Goal: Task Accomplishment & Management: Use online tool/utility

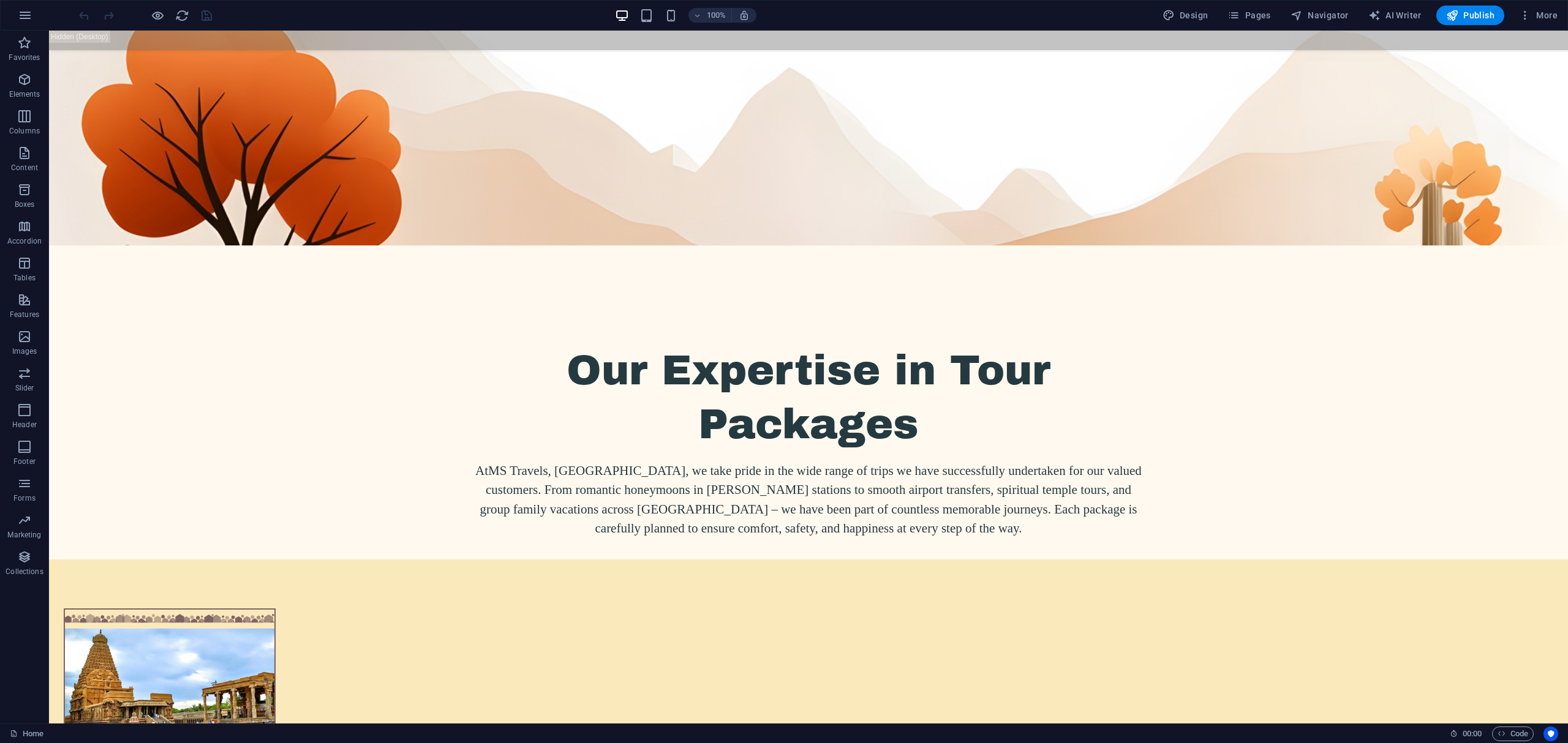
scroll to position [3096, 0]
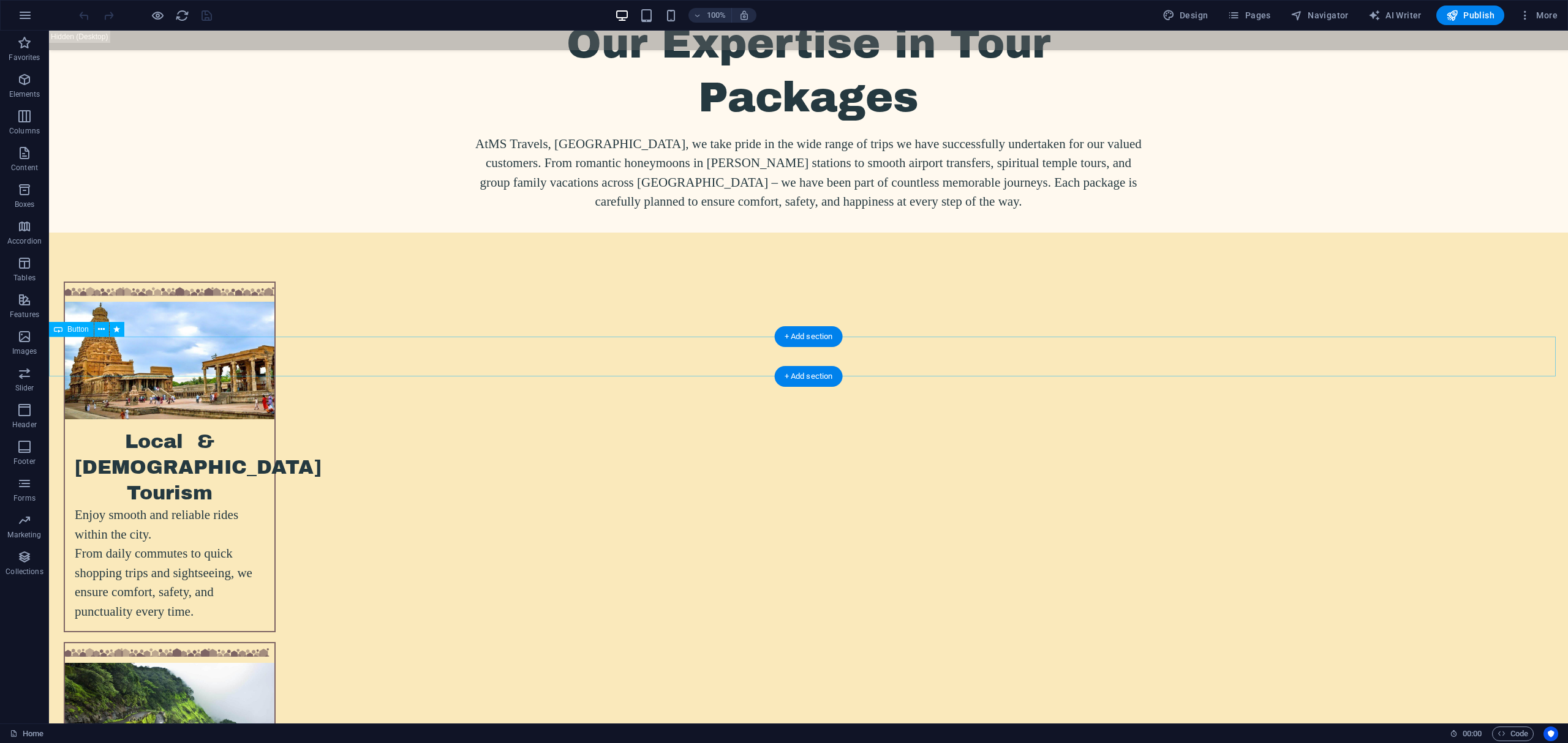
click at [105, 328] on button at bounding box center [101, 329] width 15 height 15
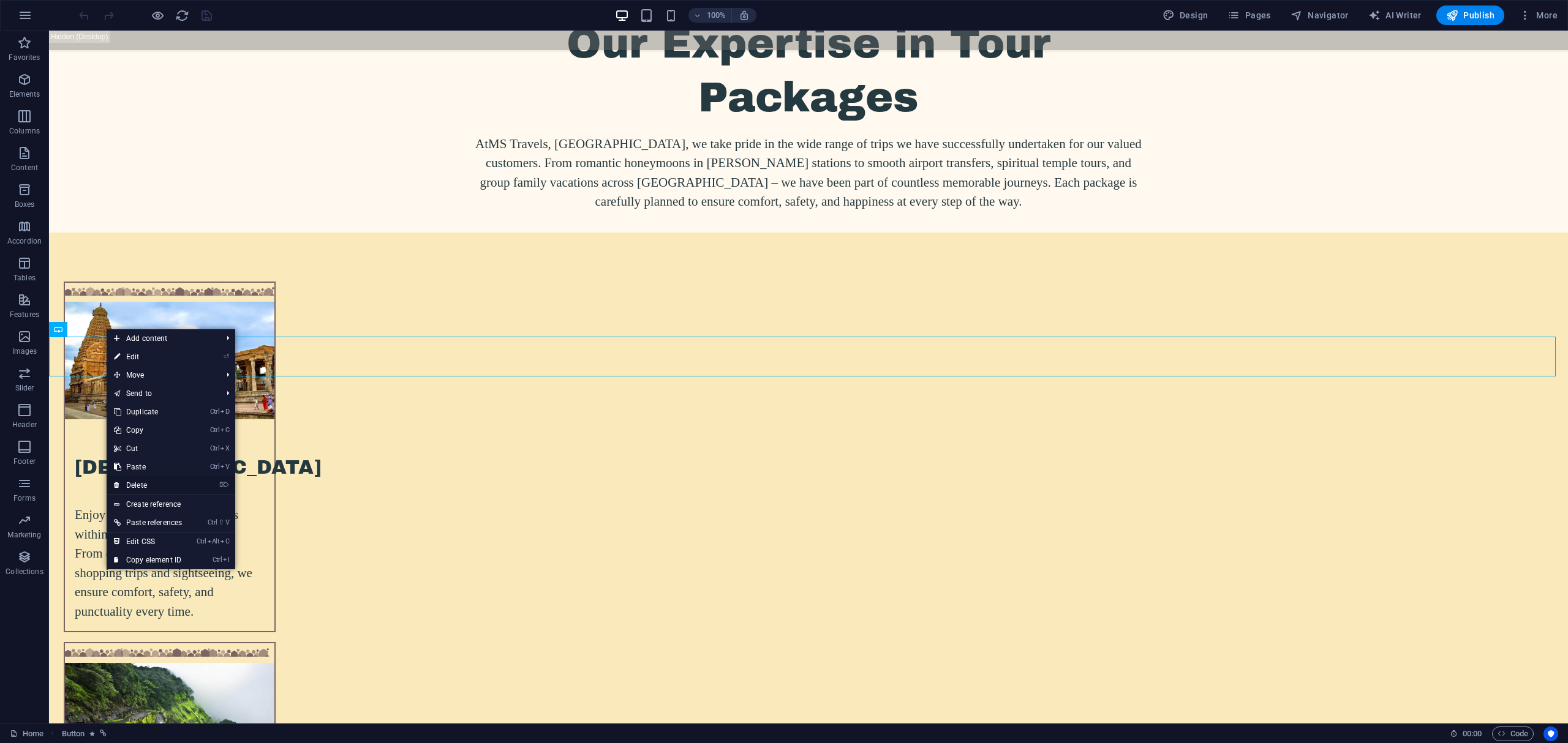
click at [143, 478] on link "⌦ Delete" at bounding box center [147, 485] width 82 height 18
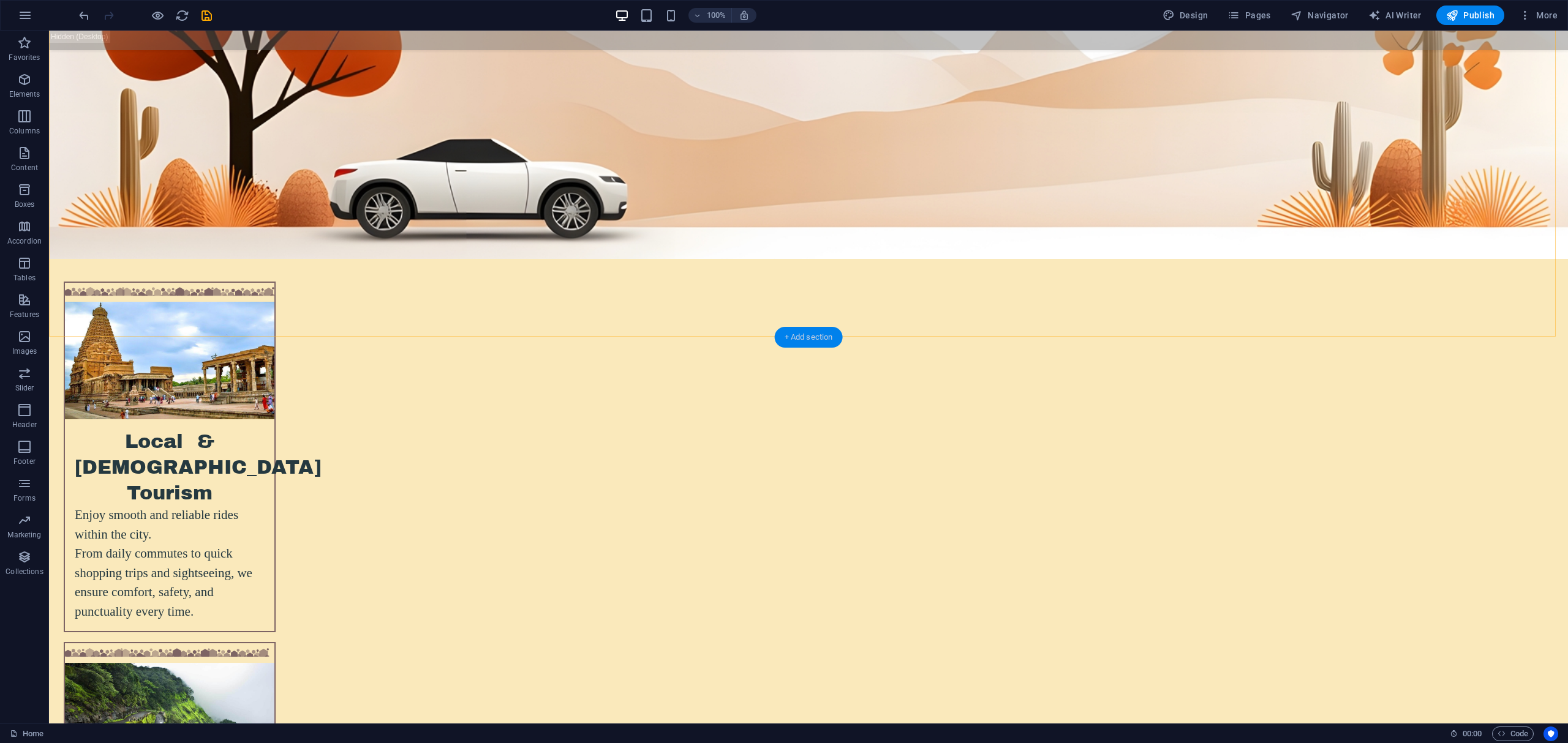
click at [796, 336] on div "+ Add section" at bounding box center [808, 337] width 68 height 21
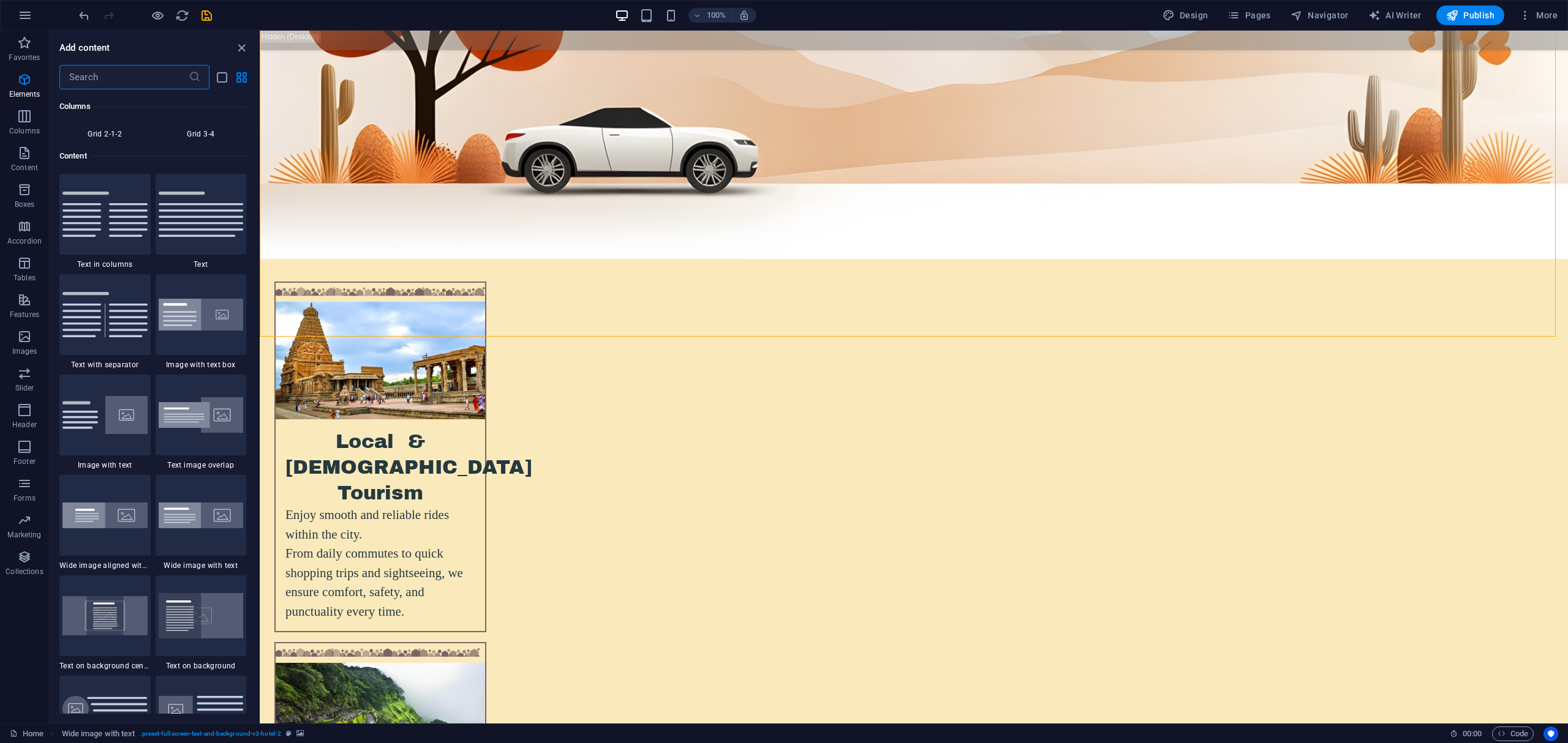
scroll to position [2142, 0]
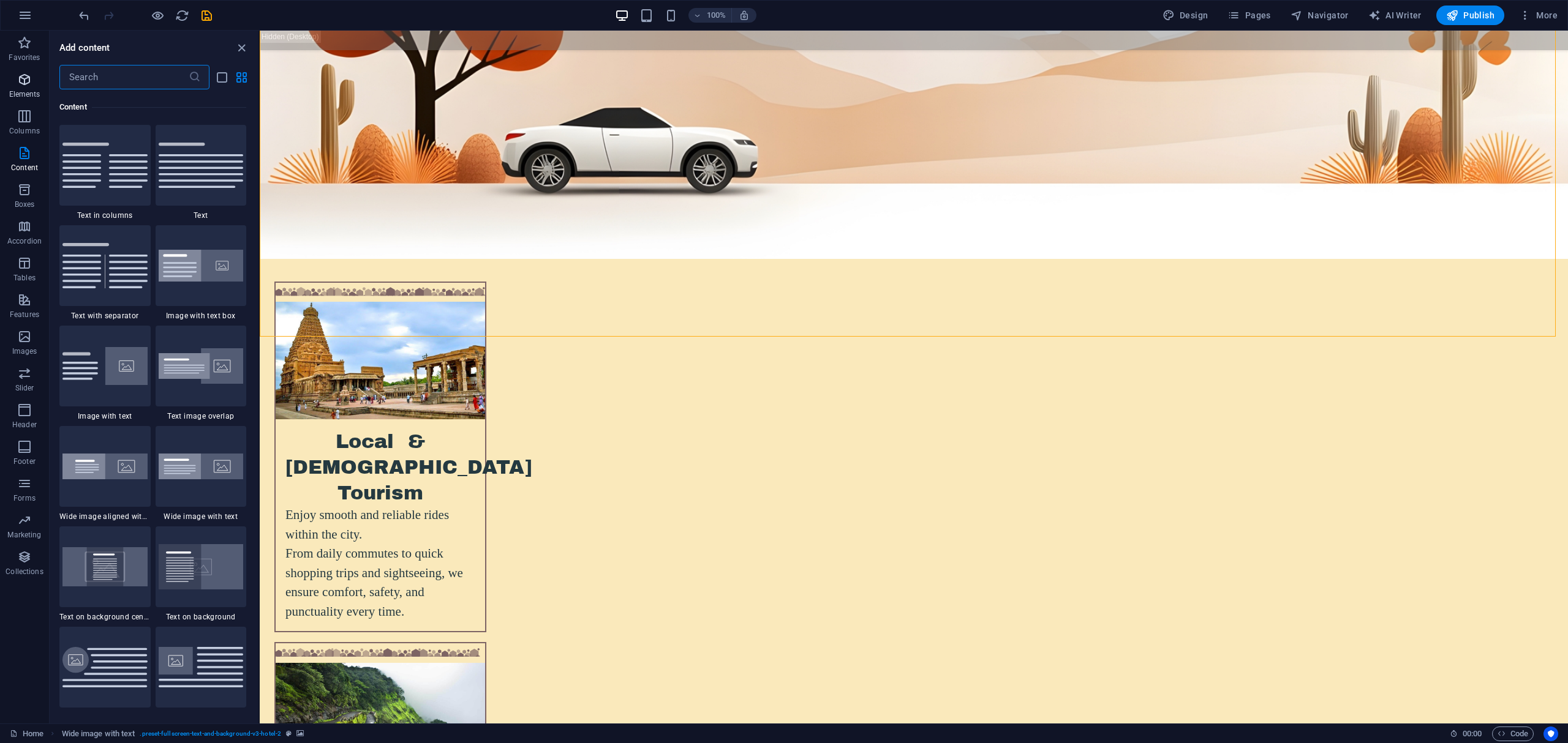
click at [2, 94] on span "Elements" at bounding box center [24, 87] width 49 height 30
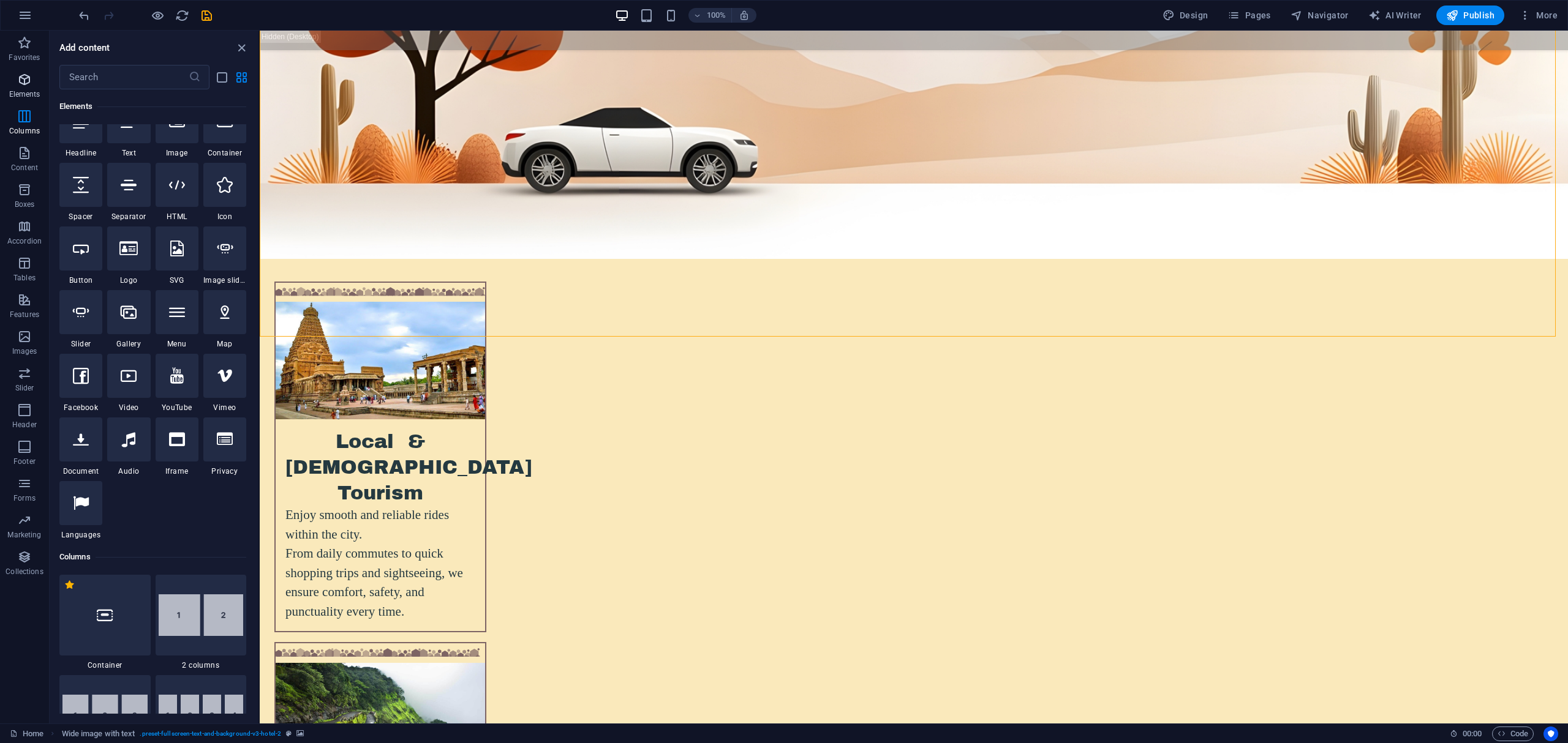
scroll to position [130, 0]
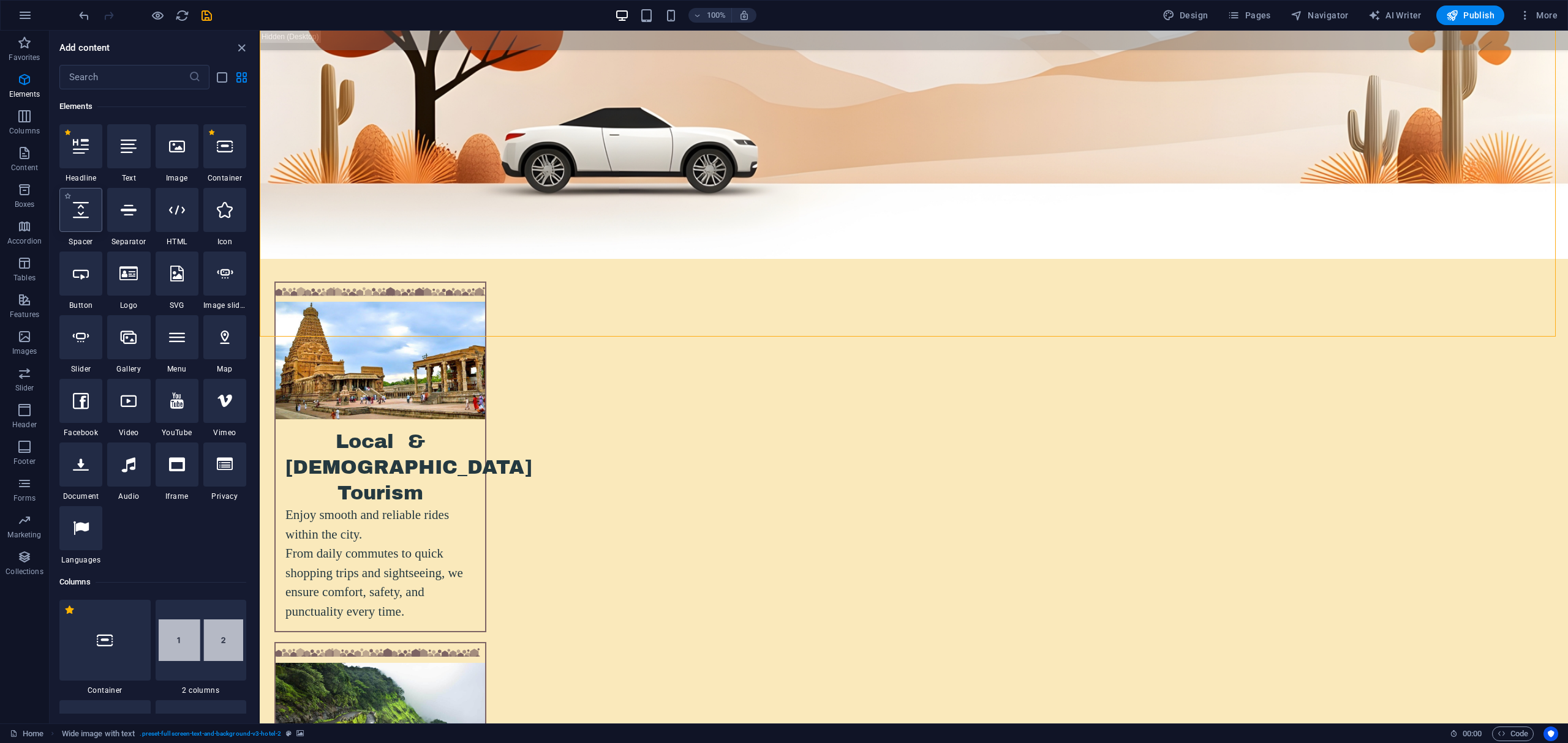
click at [91, 221] on div at bounding box center [81, 210] width 43 height 44
select select "px"
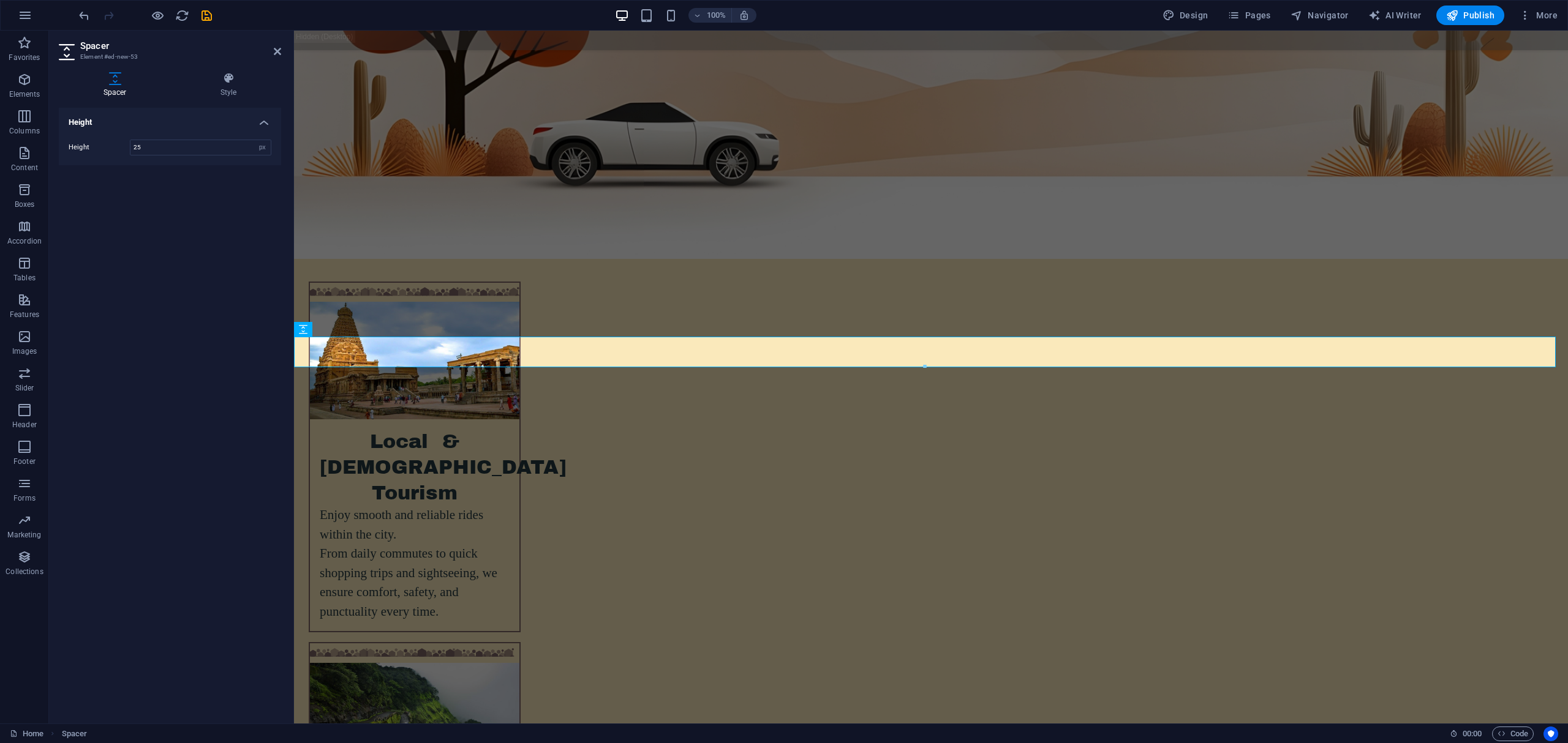
type input "25"
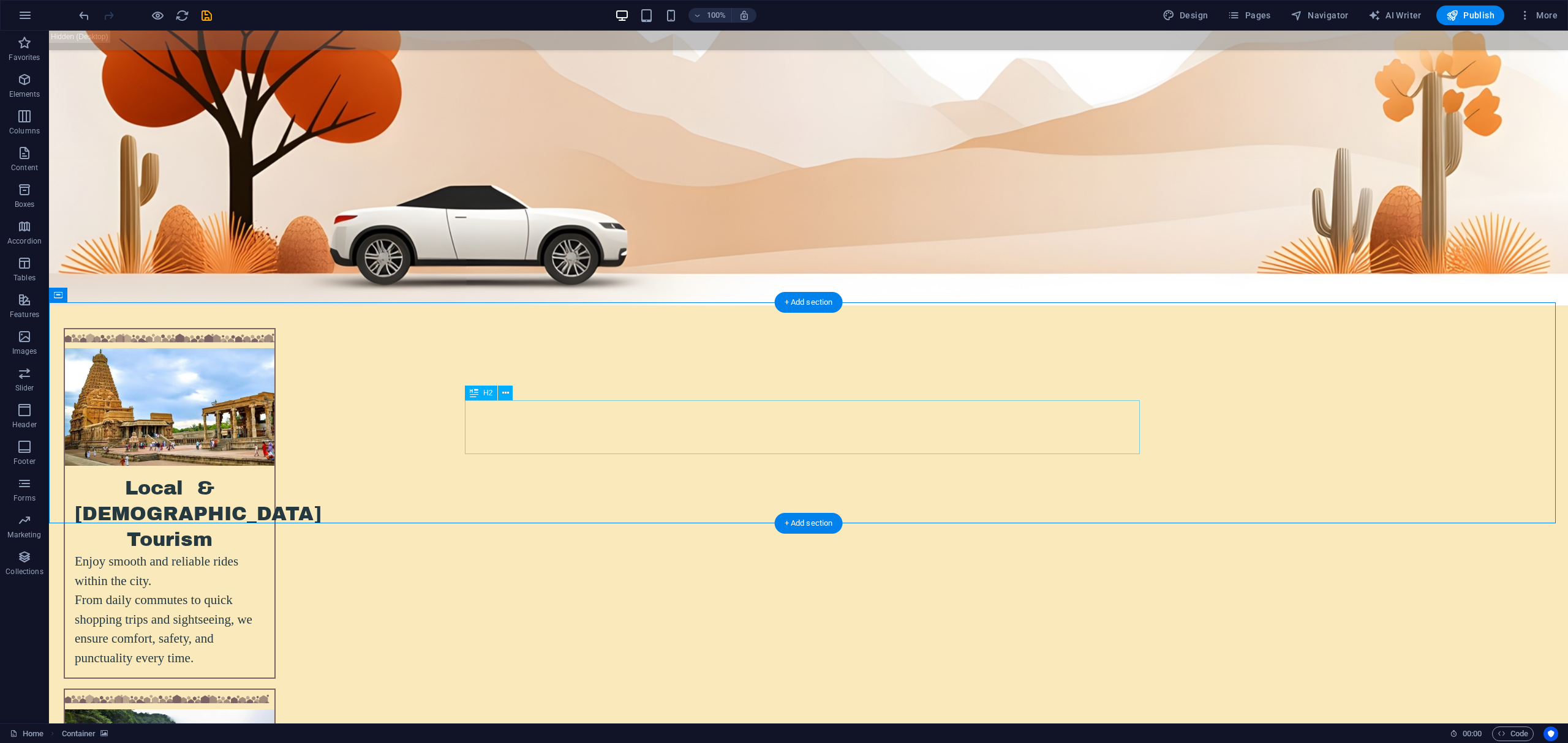
scroll to position [3014, 0]
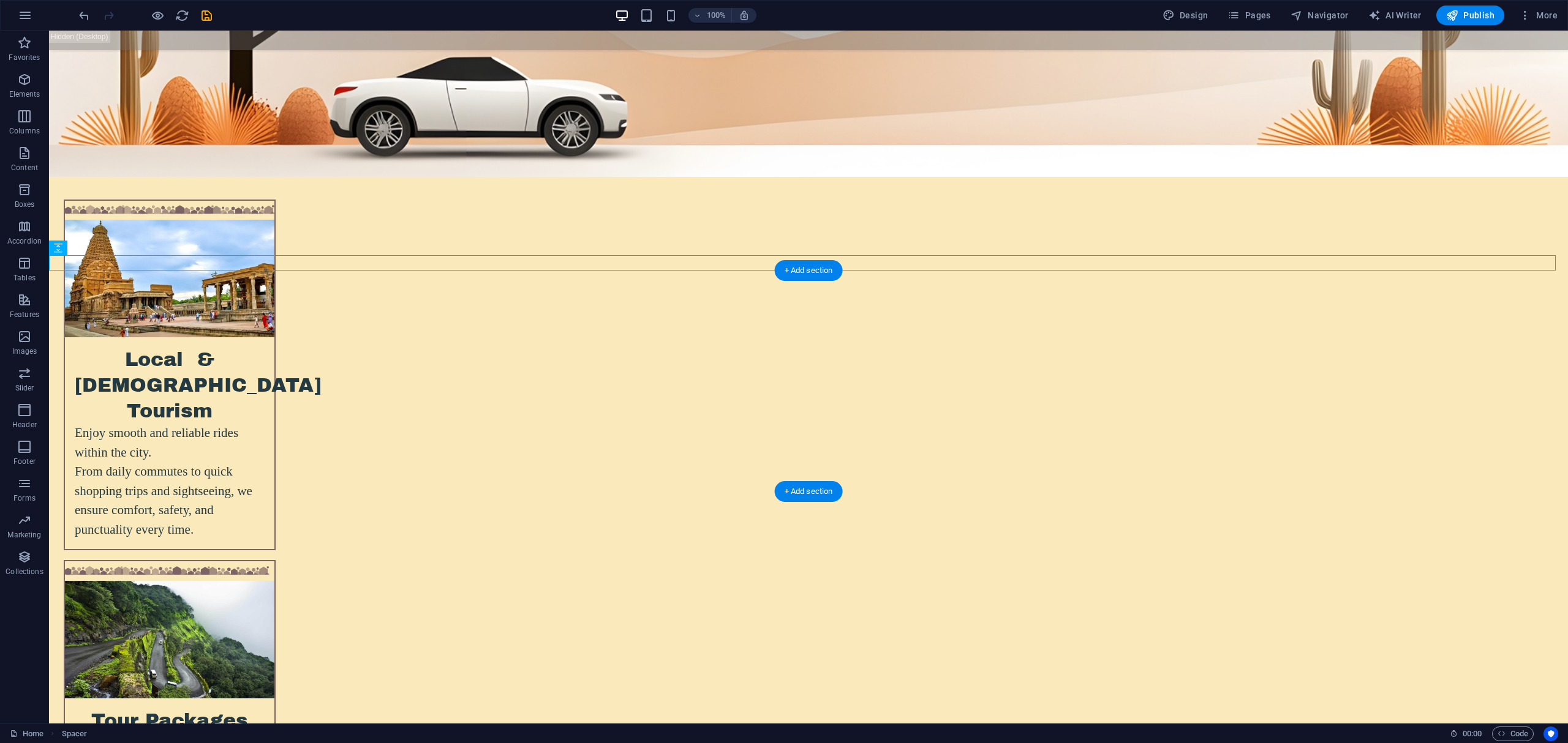
scroll to position [3177, 0]
click at [110, 246] on button at bounding box center [104, 248] width 15 height 15
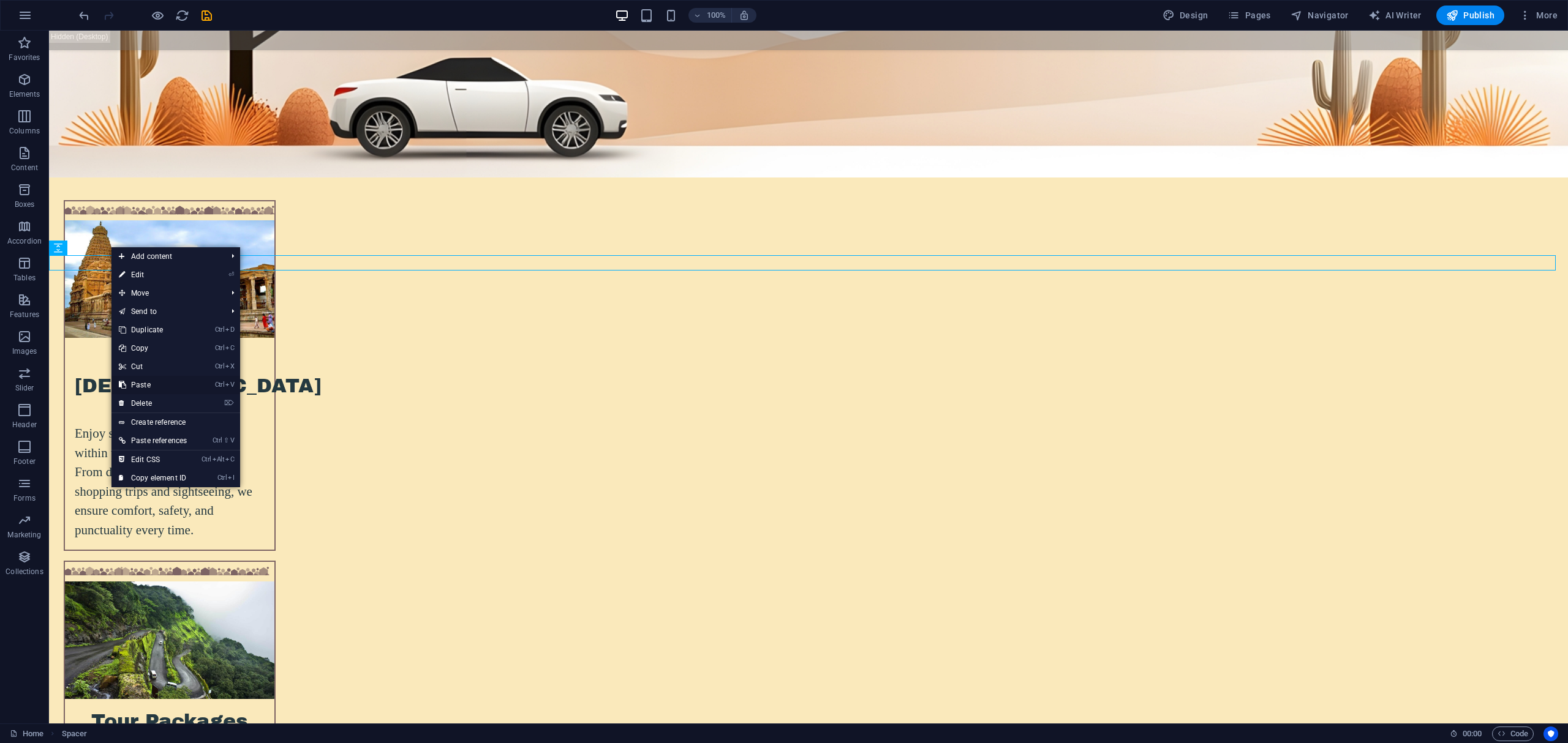
click at [155, 393] on link "Ctrl V Paste" at bounding box center [152, 385] width 82 height 18
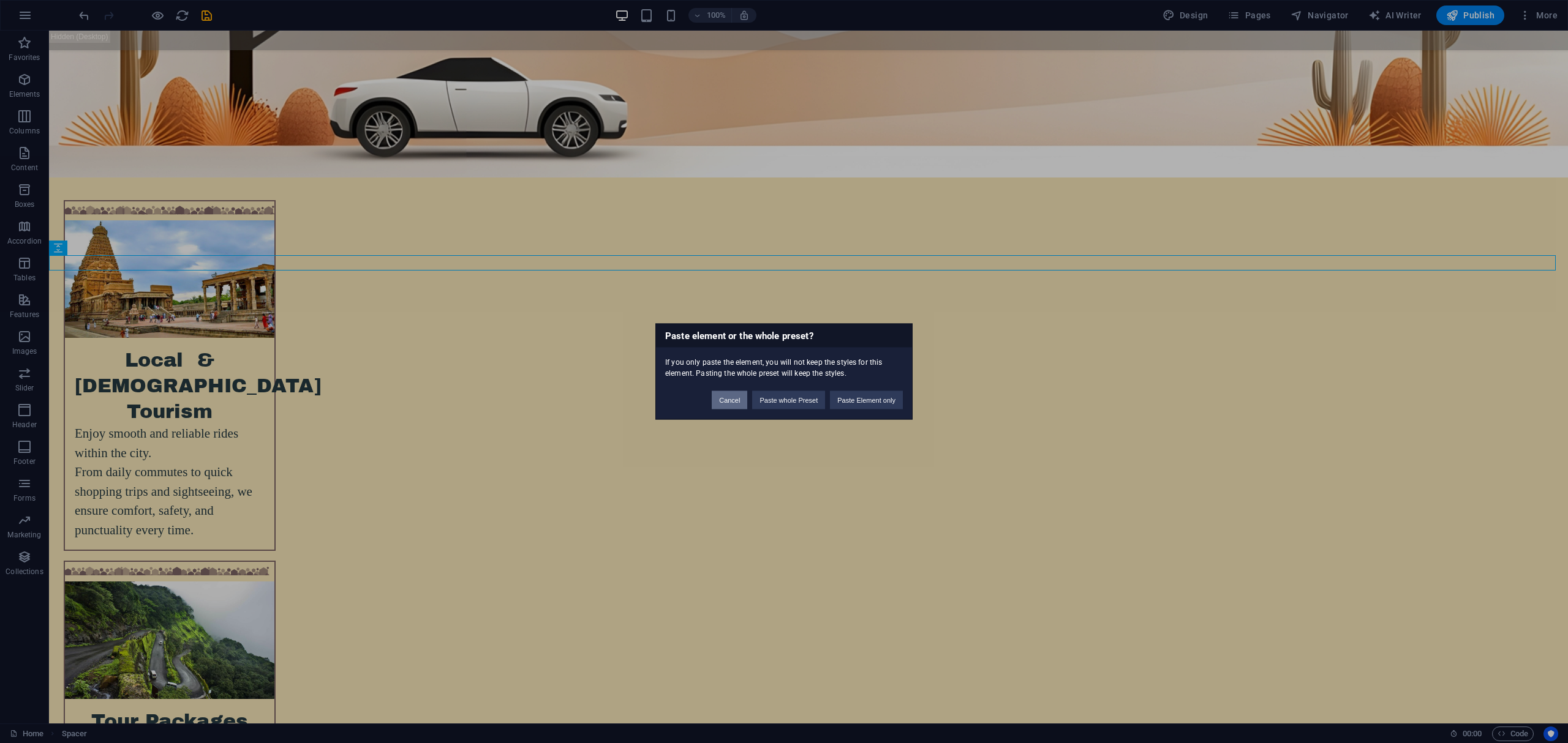
click at [721, 400] on button "Cancel" at bounding box center [729, 400] width 35 height 18
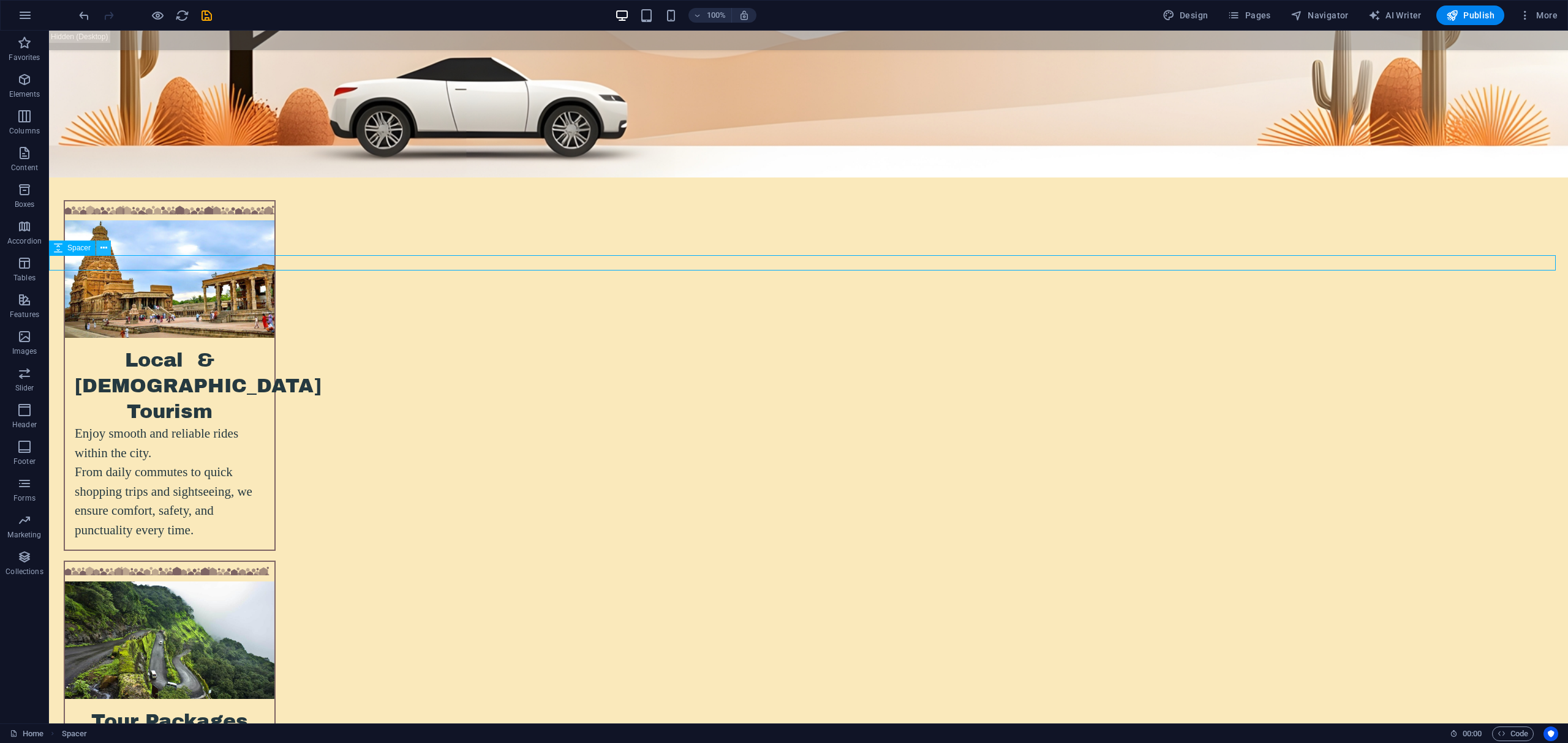
click at [101, 247] on icon at bounding box center [104, 249] width 7 height 13
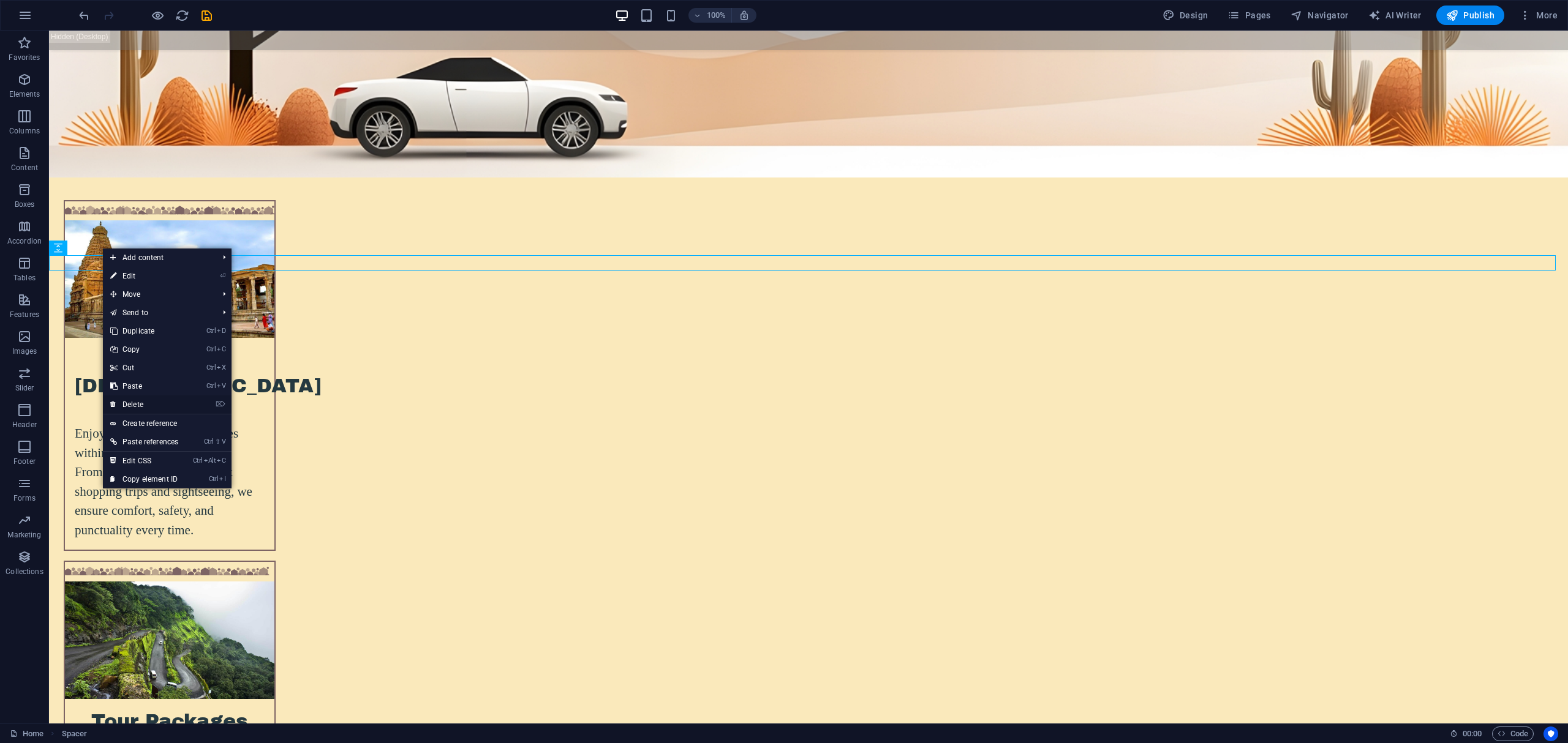
click at [168, 408] on link "⌦ Delete" at bounding box center [144, 404] width 82 height 18
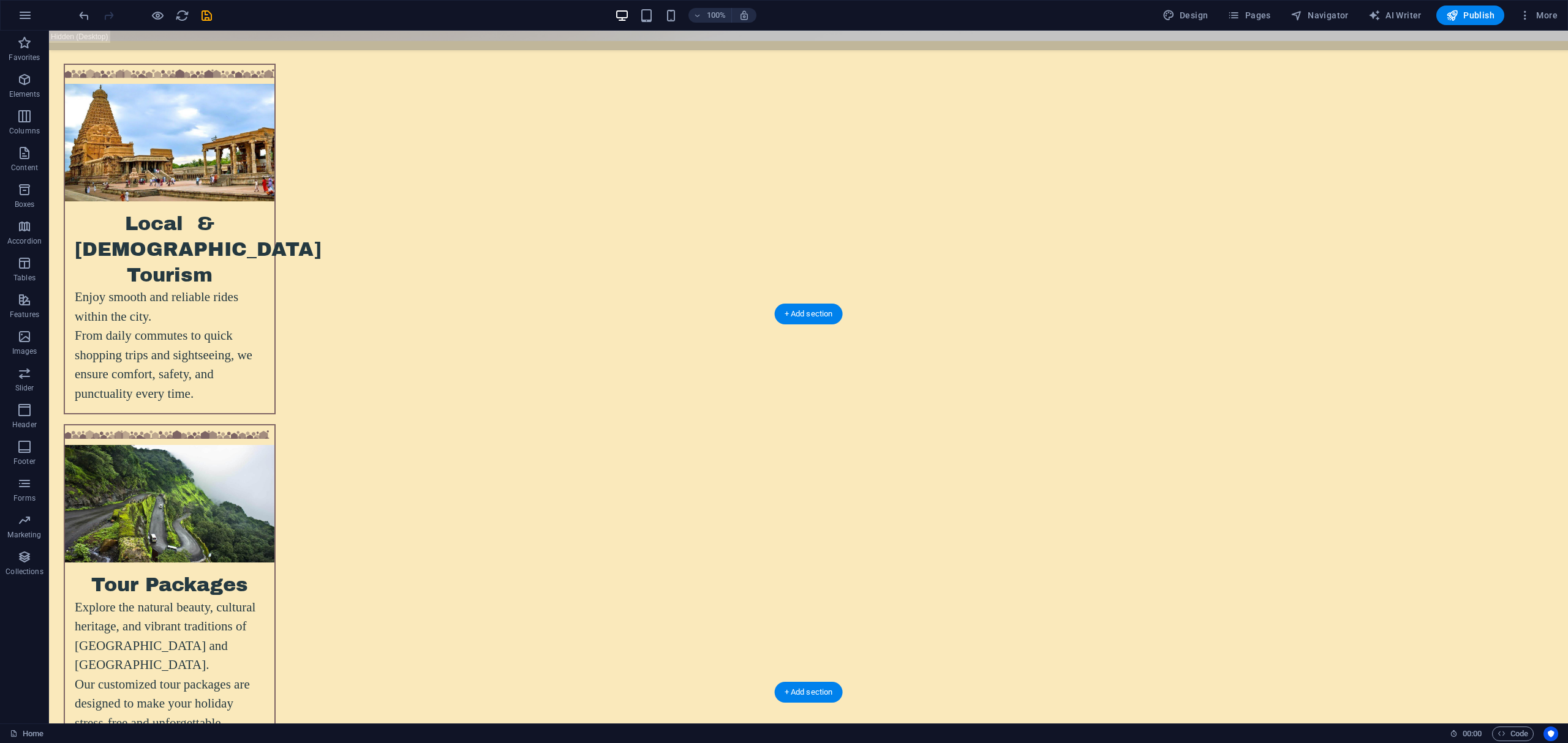
scroll to position [3341, 0]
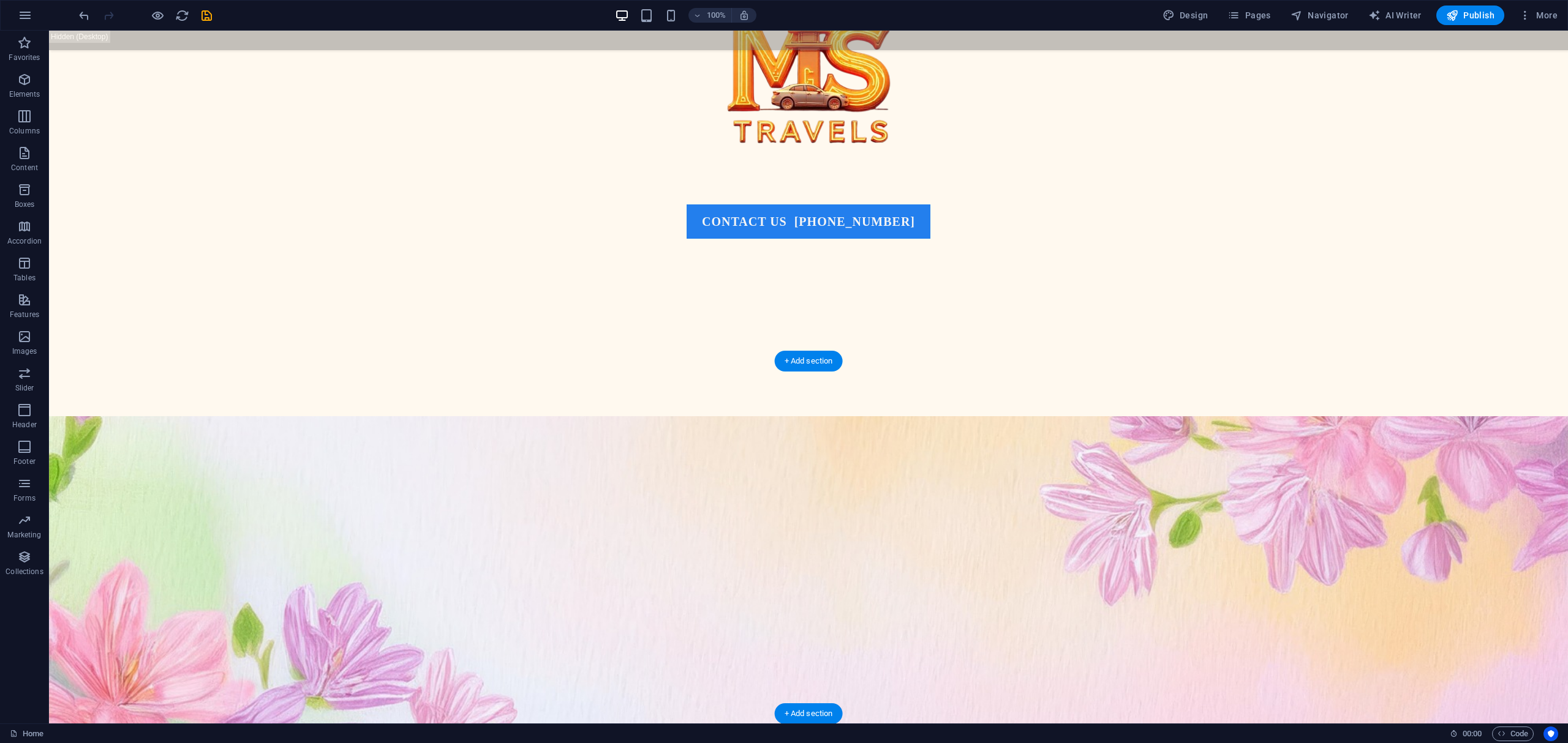
scroll to position [647, 0]
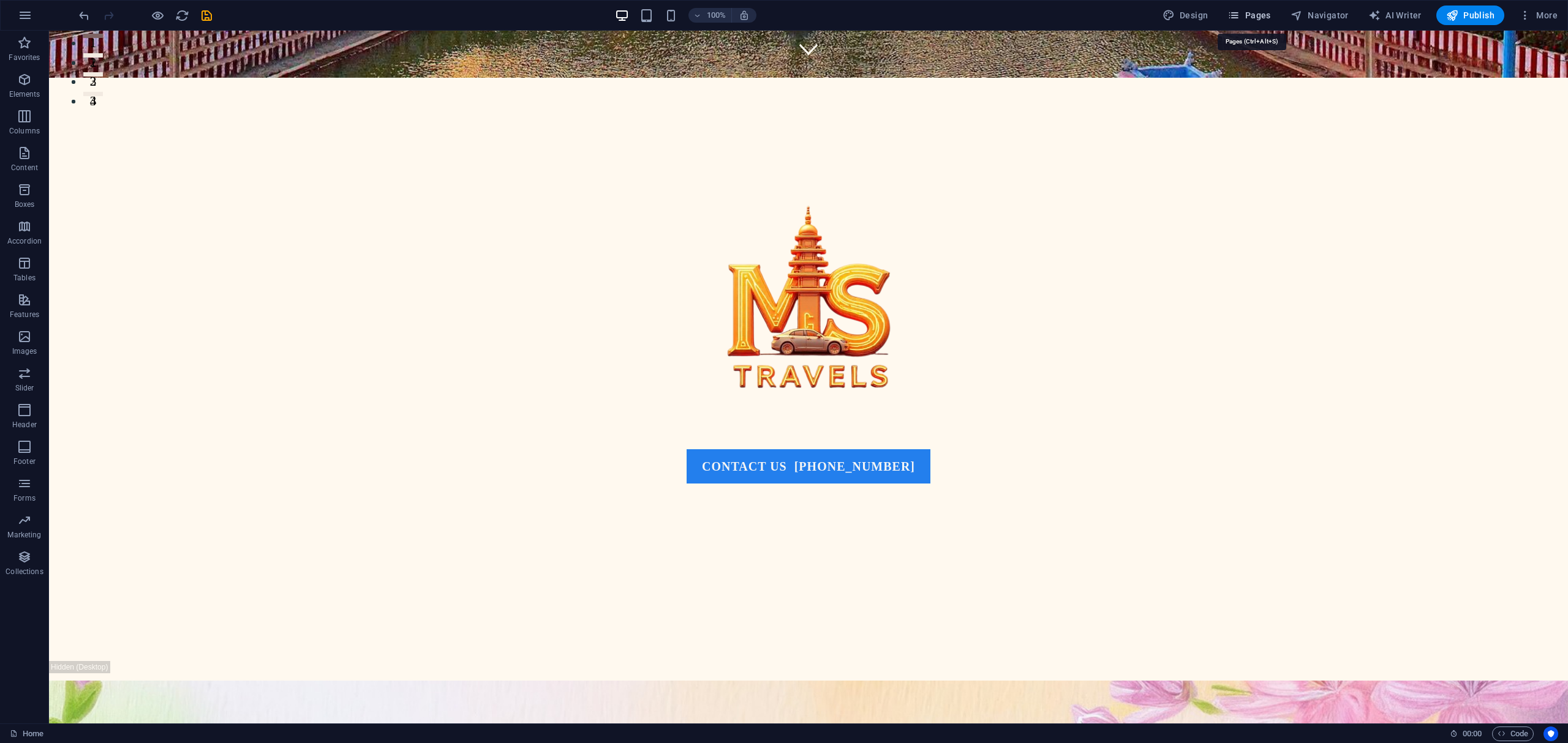
click at [1252, 17] on span "Pages" at bounding box center [1249, 15] width 43 height 12
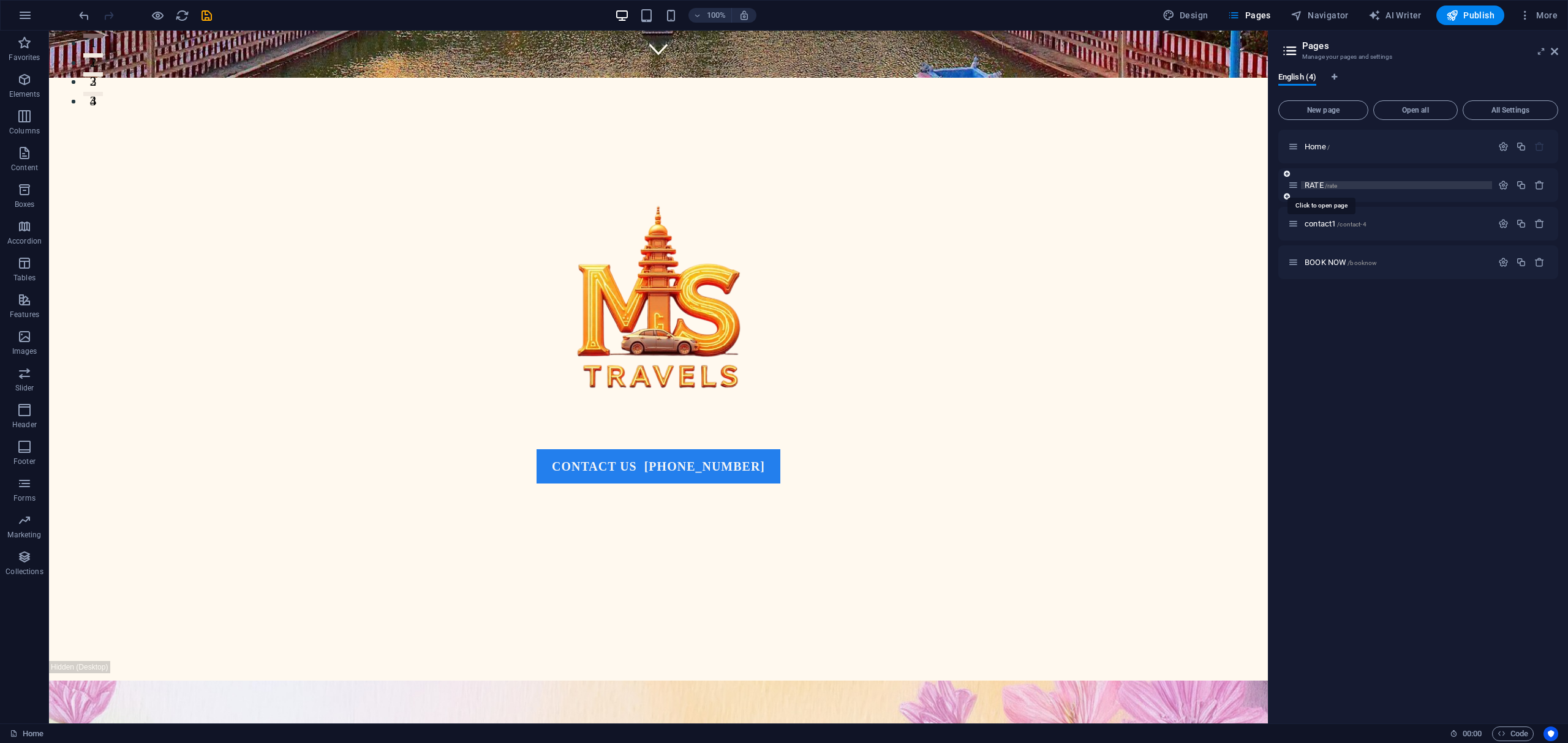
click at [1323, 187] on span "RATE /rate" at bounding box center [1320, 185] width 32 height 9
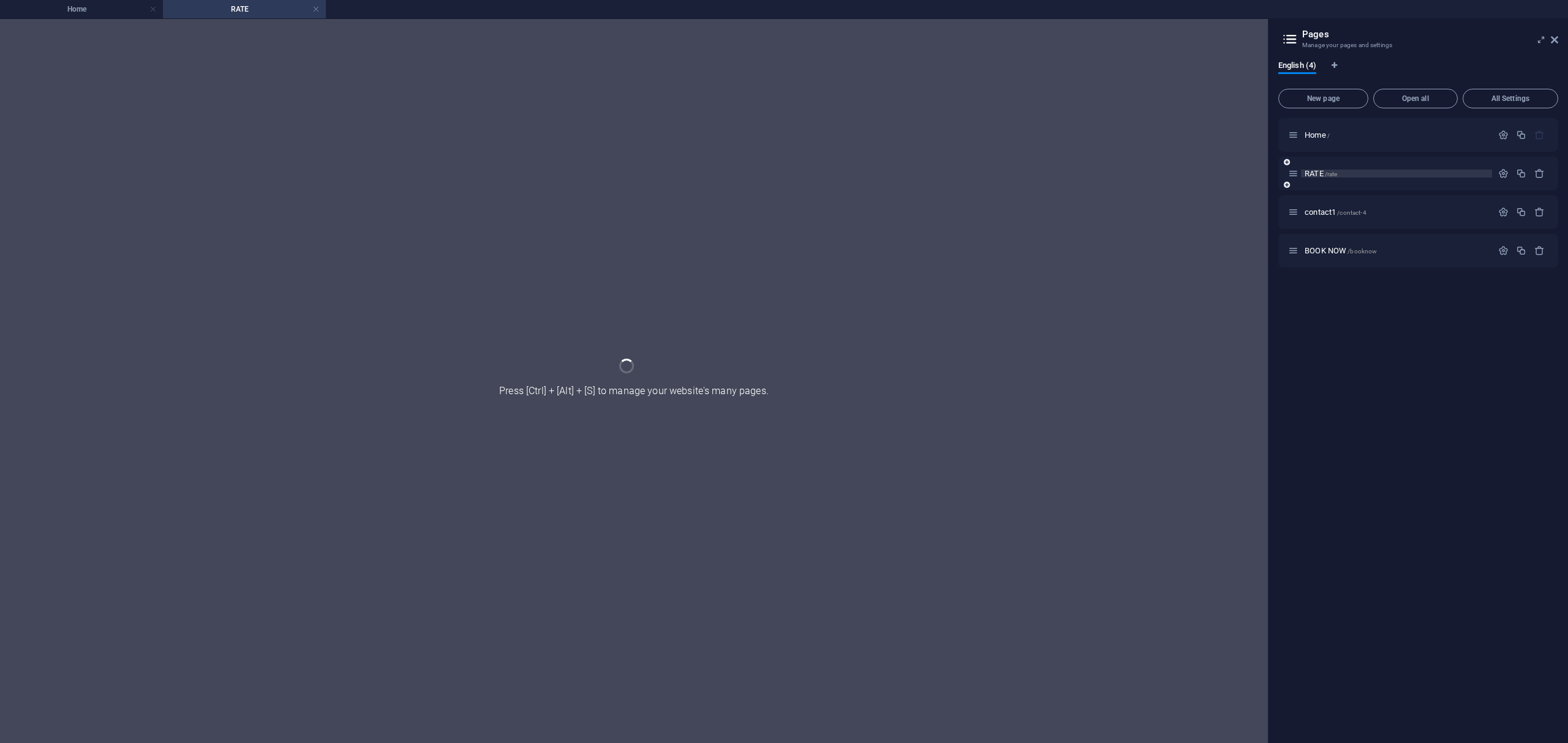
click at [1323, 187] on div "RATE /rate" at bounding box center [1418, 173] width 280 height 34
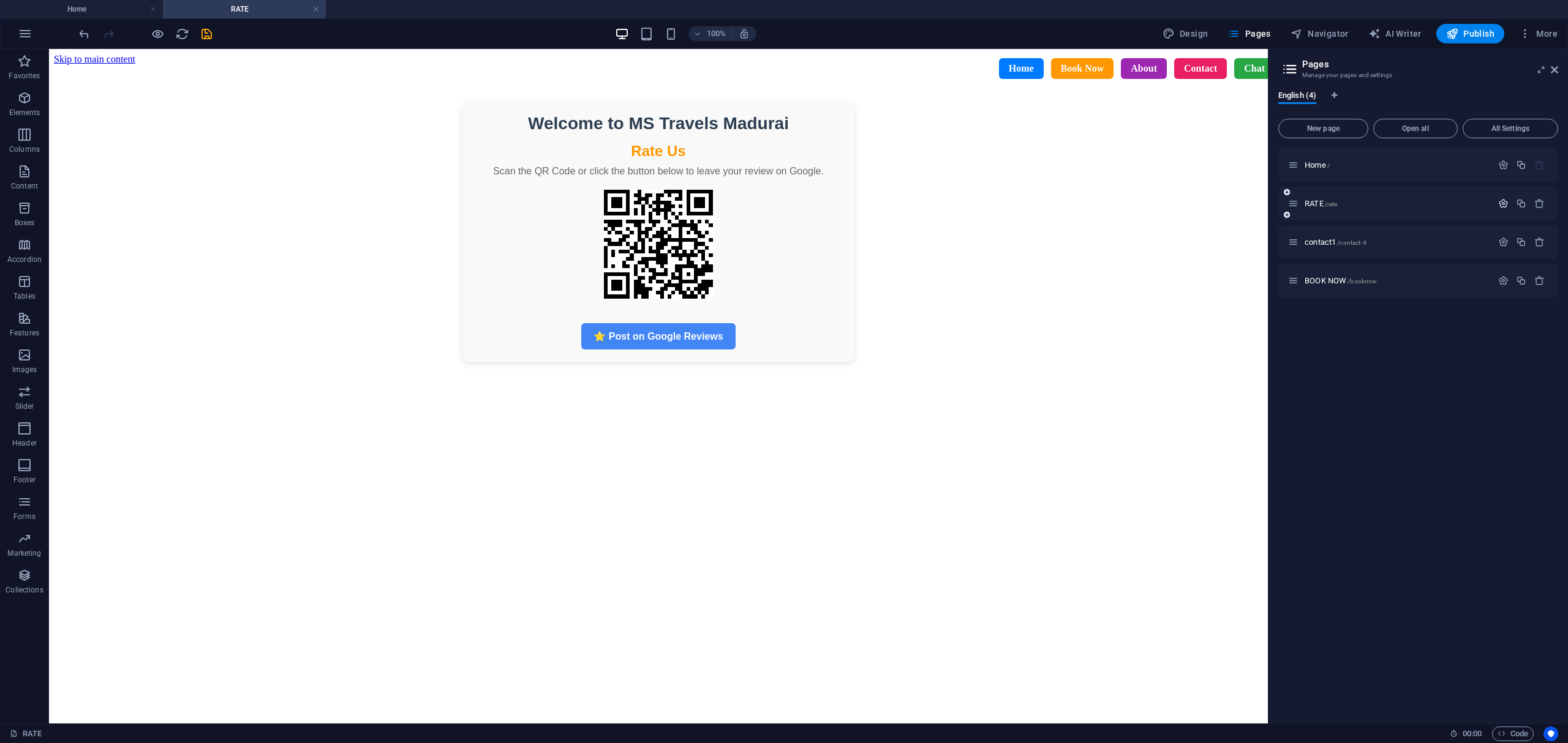
click at [1500, 199] on icon "button" at bounding box center [1503, 203] width 11 height 11
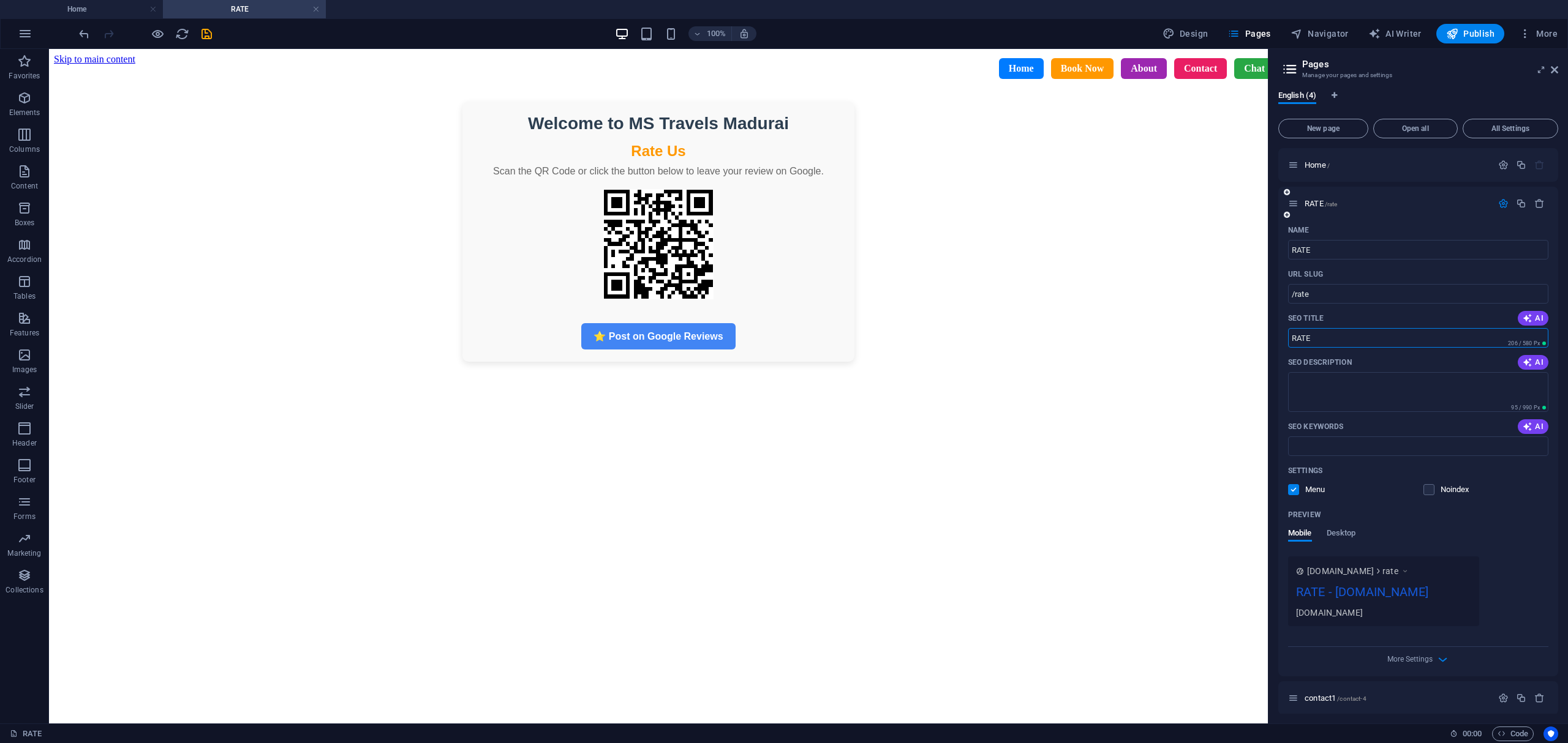
click at [1341, 329] on input "RATE" at bounding box center [1418, 338] width 260 height 20
click at [1328, 292] on input "/rate" at bounding box center [1418, 294] width 260 height 20
type input "/rateus"
drag, startPoint x: 1553, startPoint y: 68, endPoint x: 1500, endPoint y: 21, distance: 70.8
click at [1553, 68] on icon at bounding box center [1554, 70] width 7 height 10
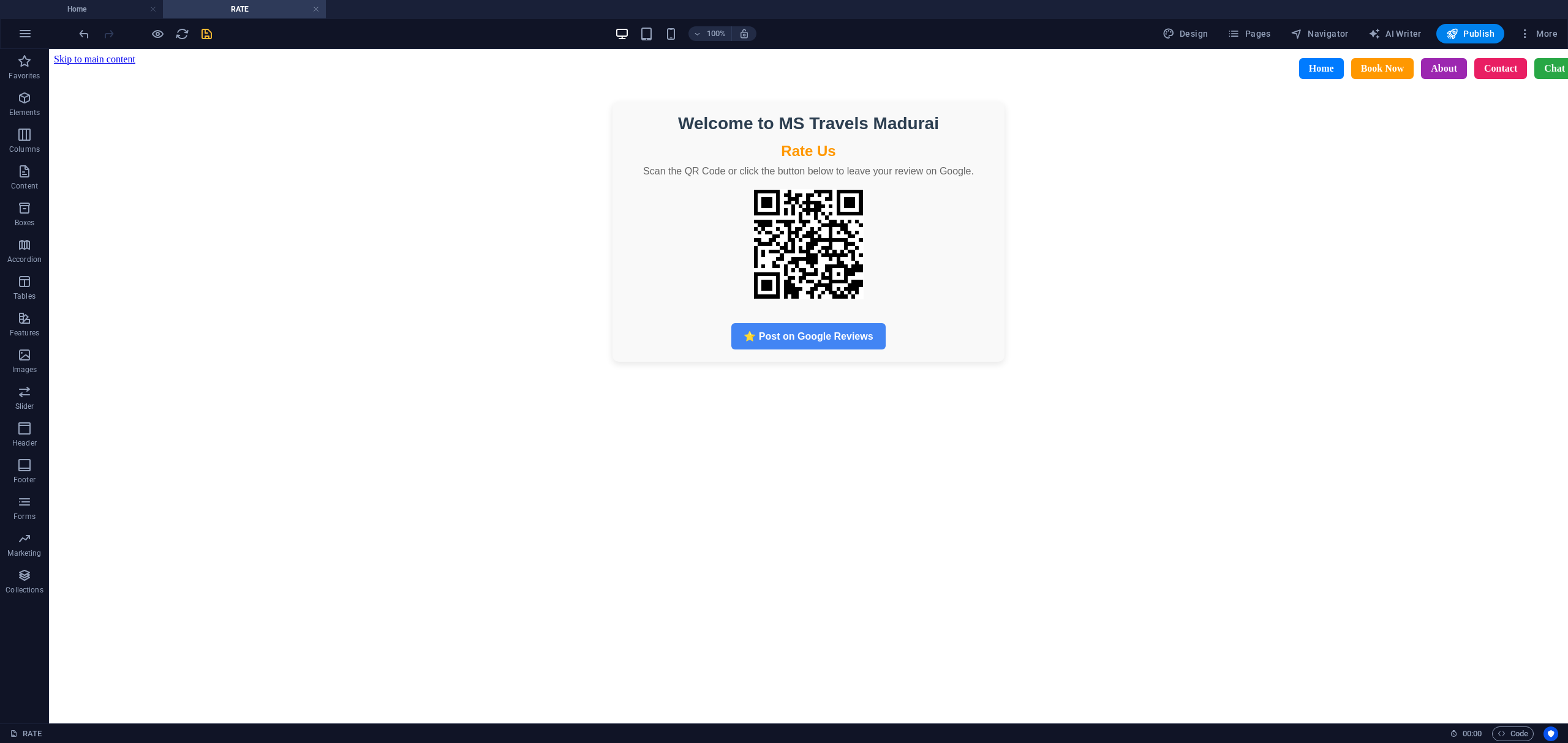
click at [207, 37] on icon "save" at bounding box center [206, 34] width 14 height 14
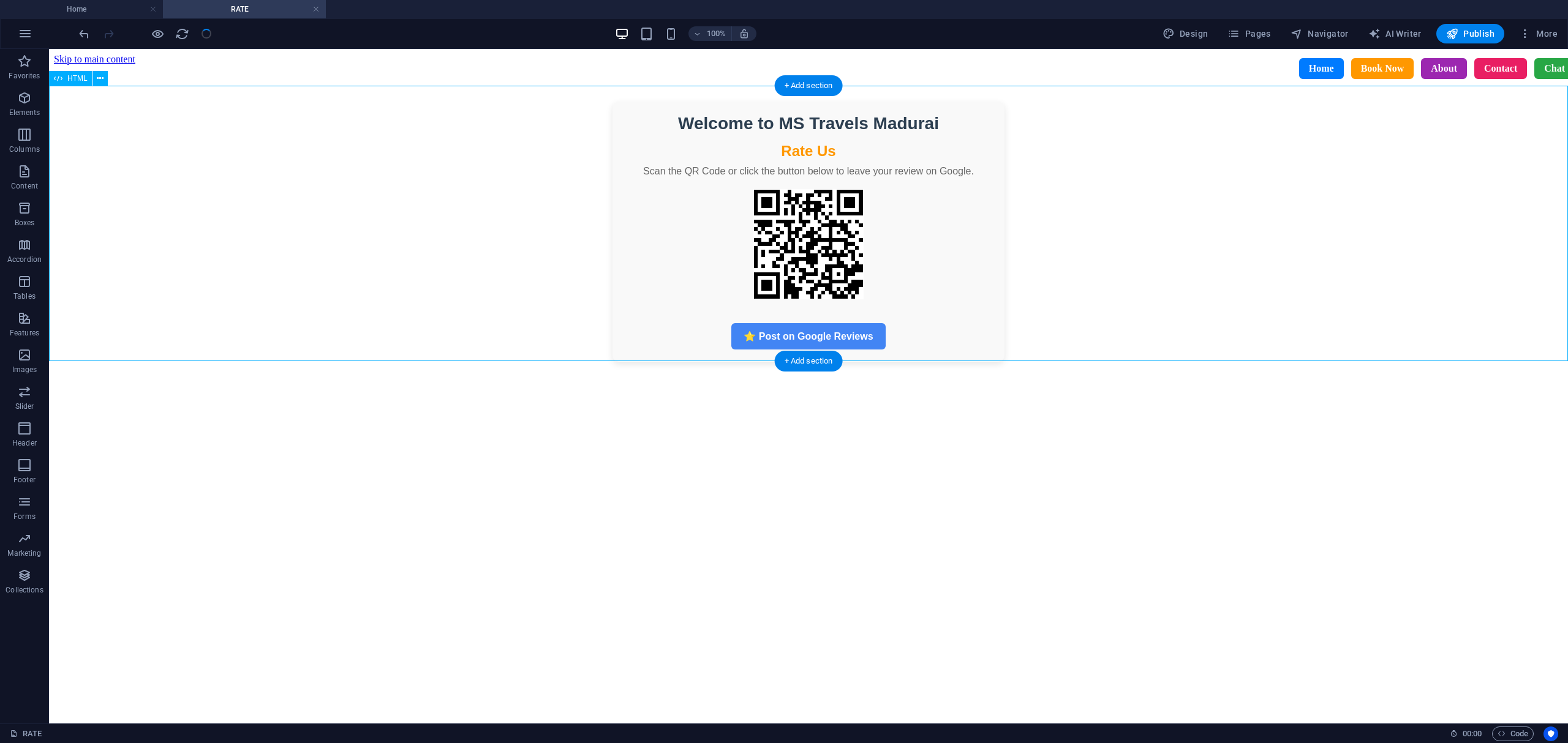
click at [1169, 271] on div "Welcome to MS Travels Madurai Rate Us Scan the QR Code or click the button belo…" at bounding box center [808, 231] width 1509 height 260
click at [179, 66] on div "Home Book Now About Contact Chat" at bounding box center [817, 68] width 1538 height 40
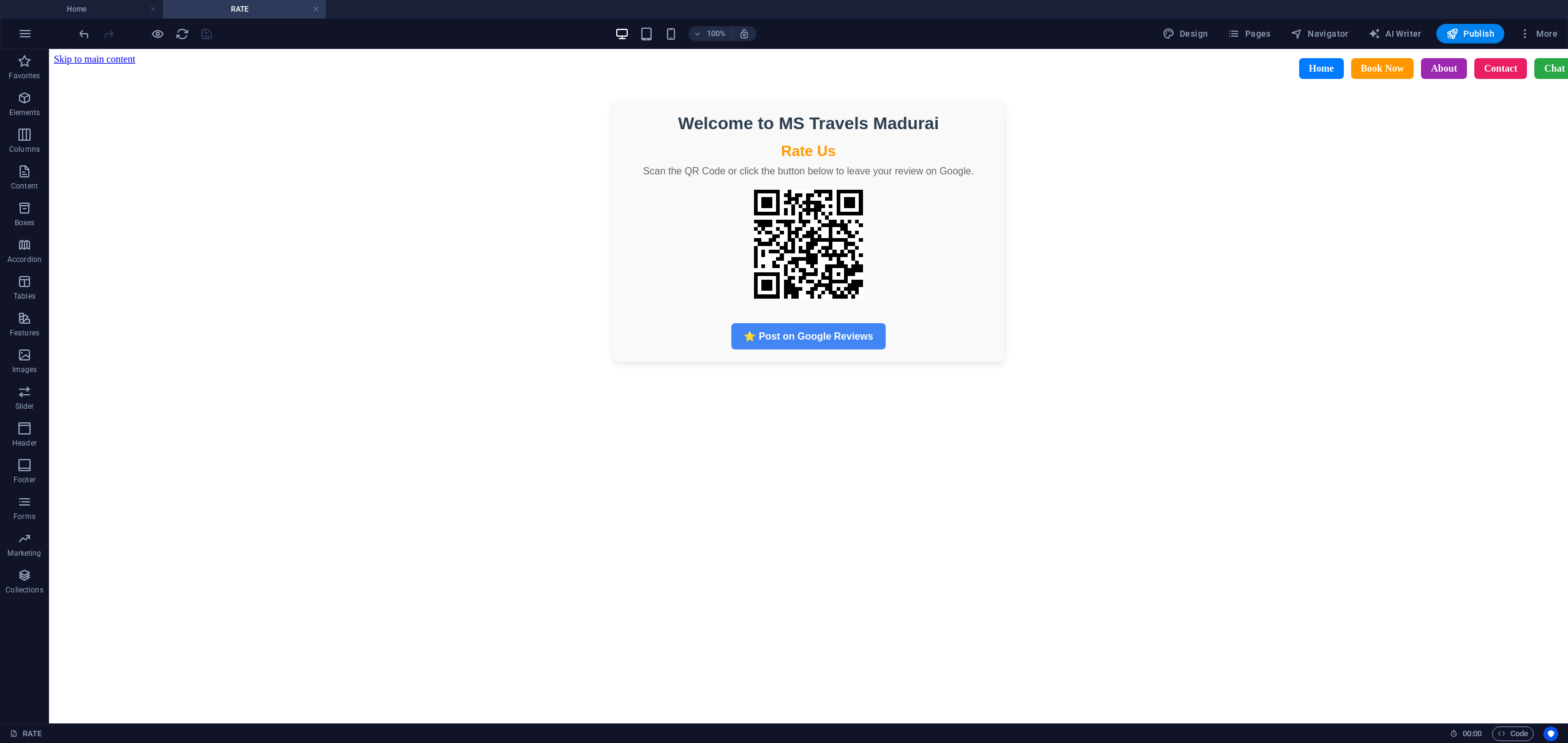
click at [180, 66] on div "Home Book Now About Contact Chat" at bounding box center [817, 68] width 1538 height 40
click at [133, 57] on div "Home Book Now About Contact Chat" at bounding box center [817, 68] width 1538 height 40
click at [101, 109] on div "Welcome to MS Travels Madurai Rate Us Scan the QR Code or click the button belo…" at bounding box center [808, 231] width 1509 height 260
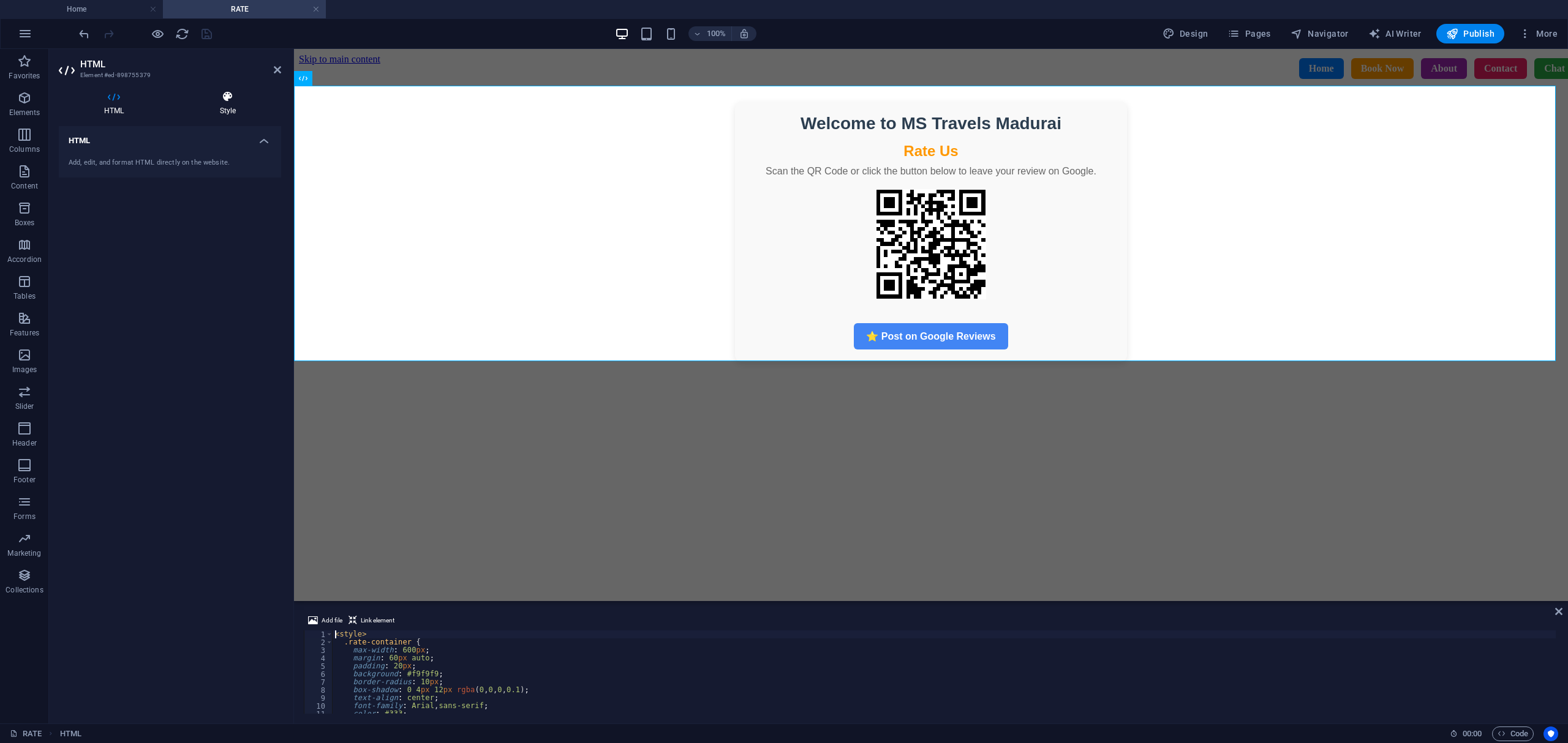
click at [228, 100] on icon at bounding box center [228, 96] width 107 height 12
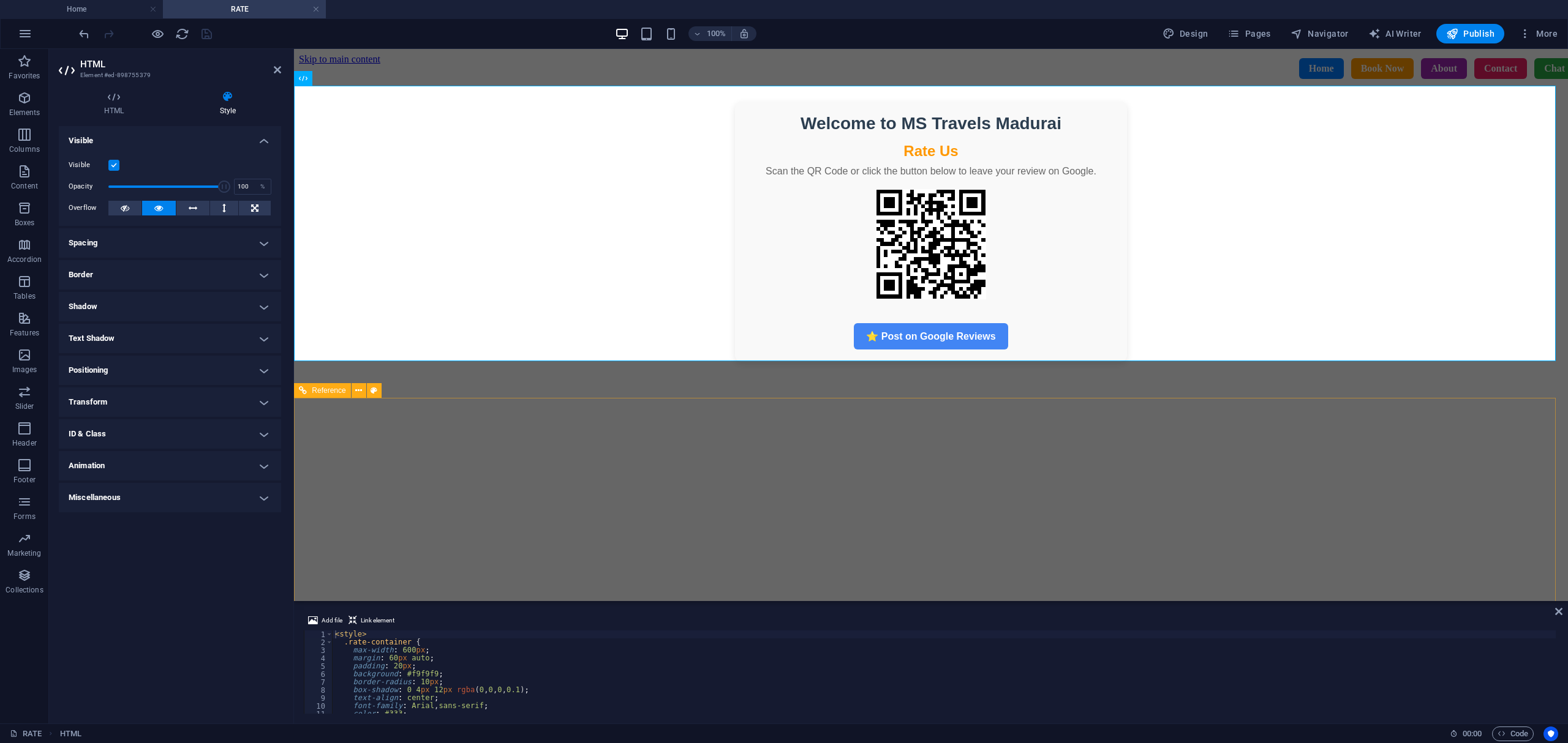
click at [504, 399] on figure at bounding box center [931, 399] width 1264 height 0
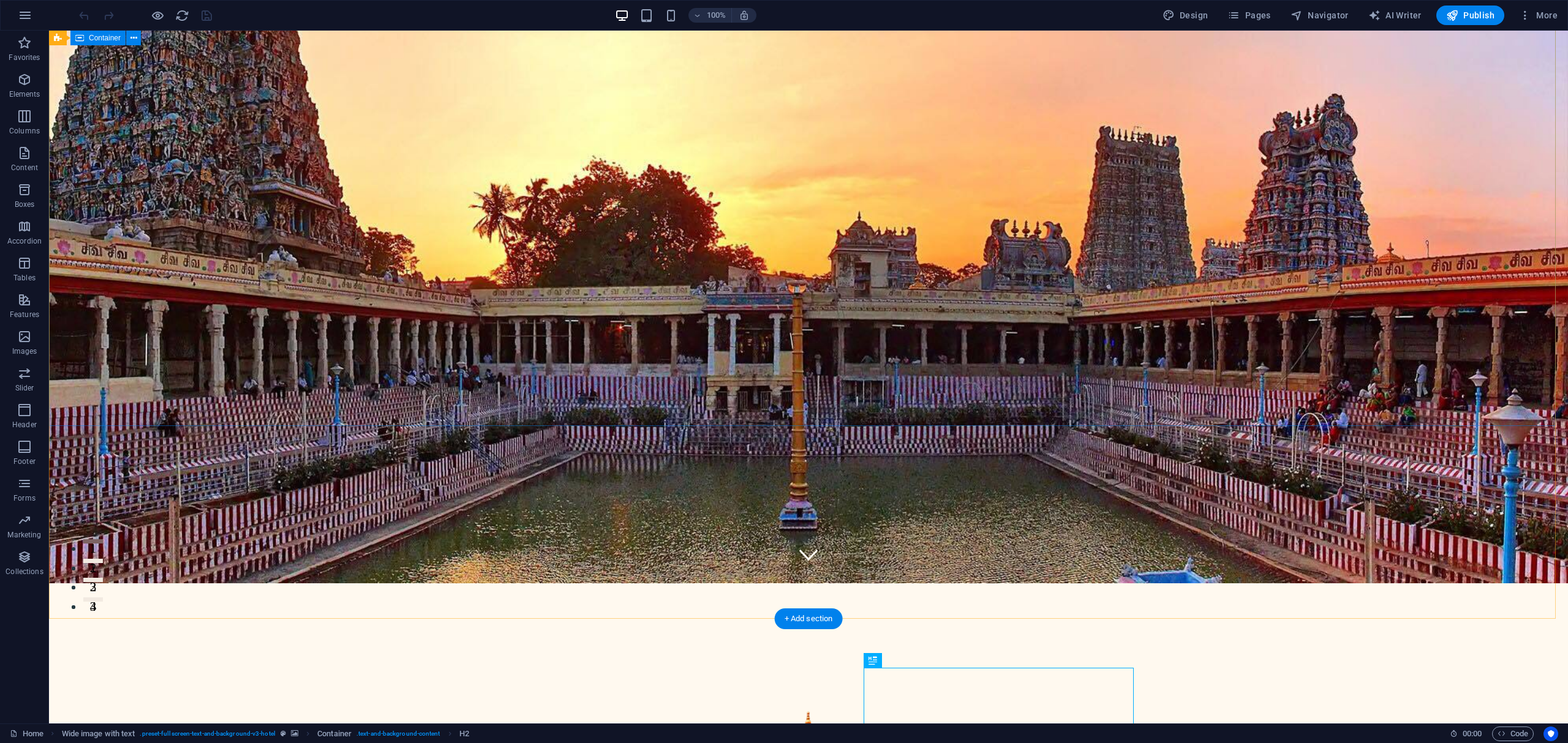
scroll to position [75, 0]
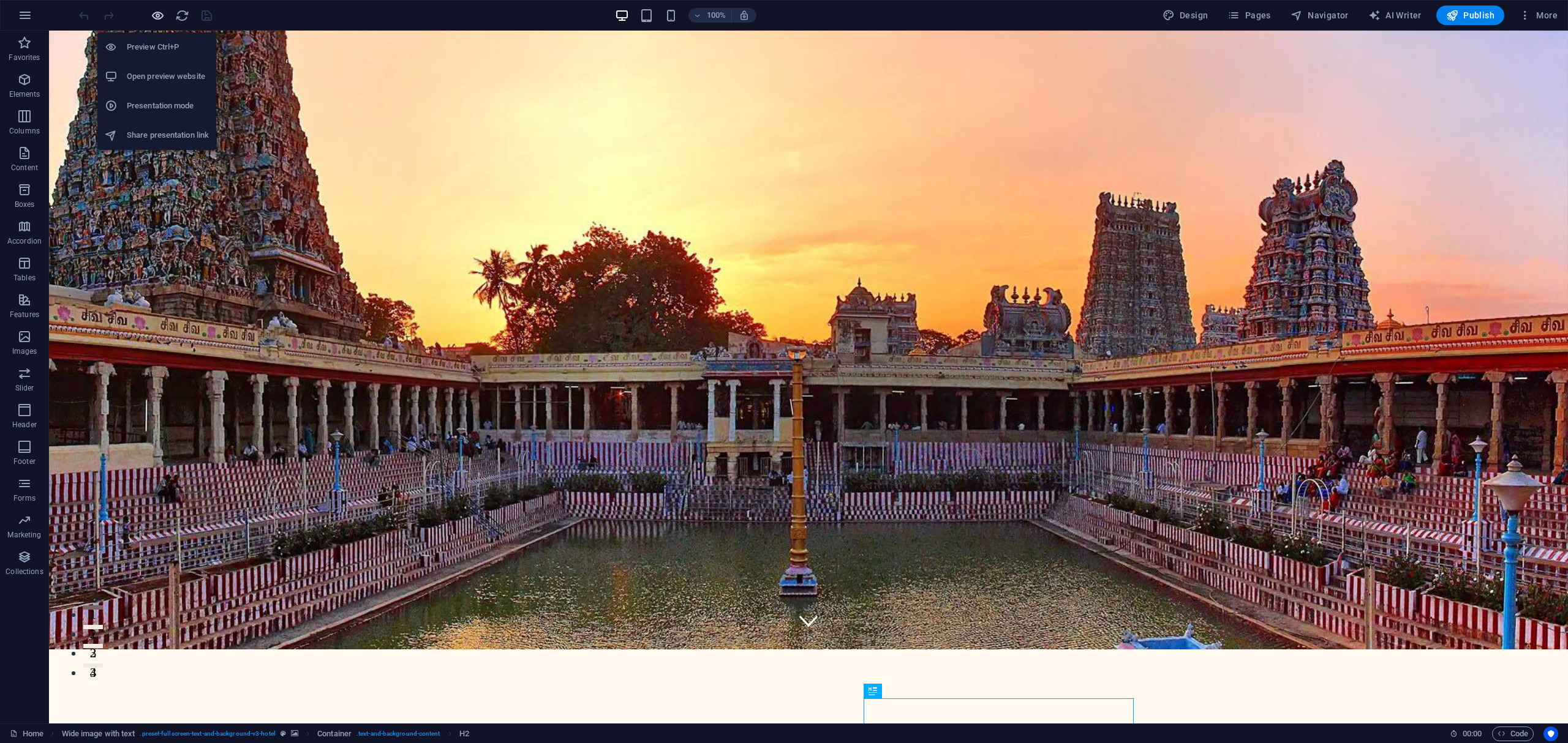
click at [157, 20] on icon "button" at bounding box center [157, 15] width 14 height 14
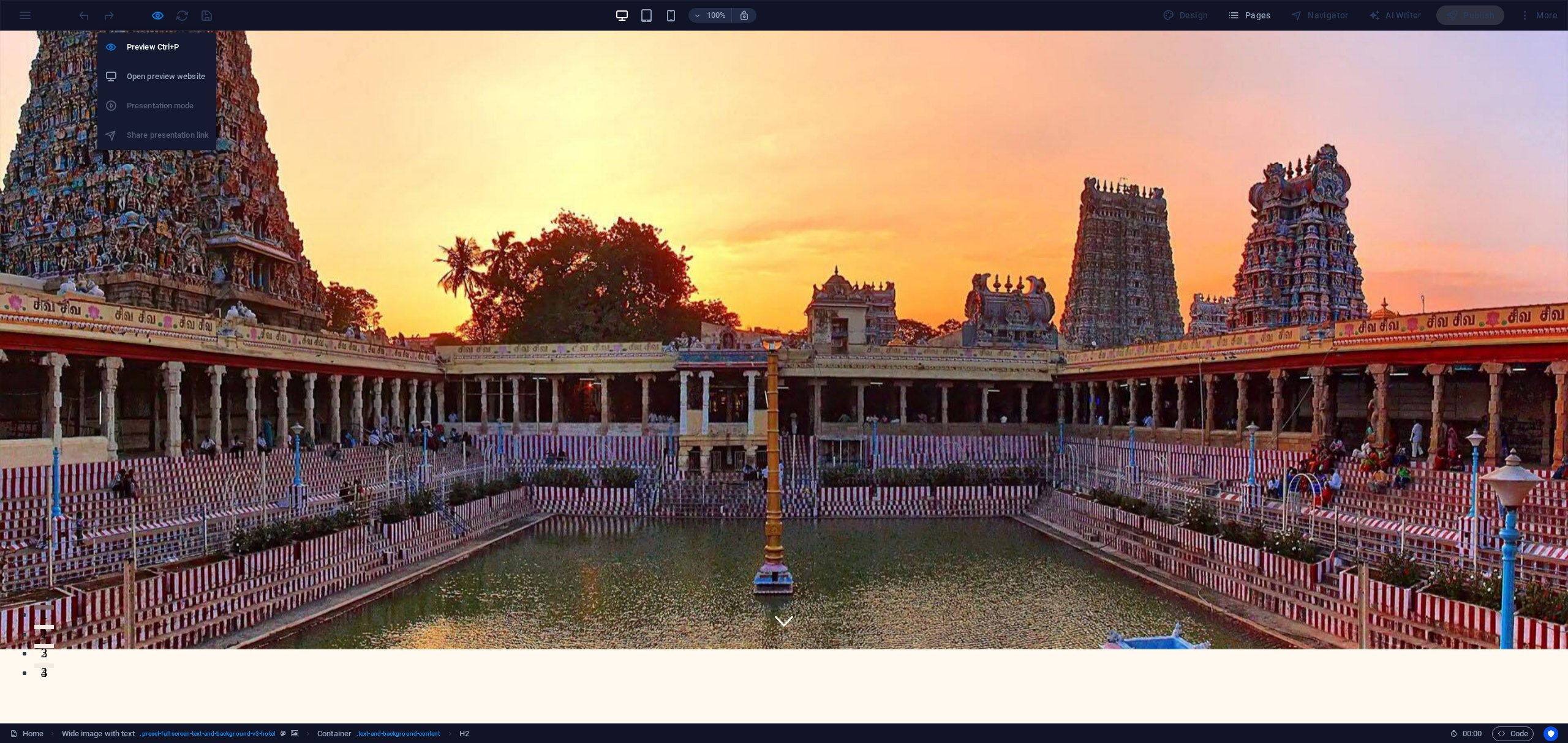
click at [157, 79] on h6 "Open preview website" at bounding box center [168, 77] width 82 height 15
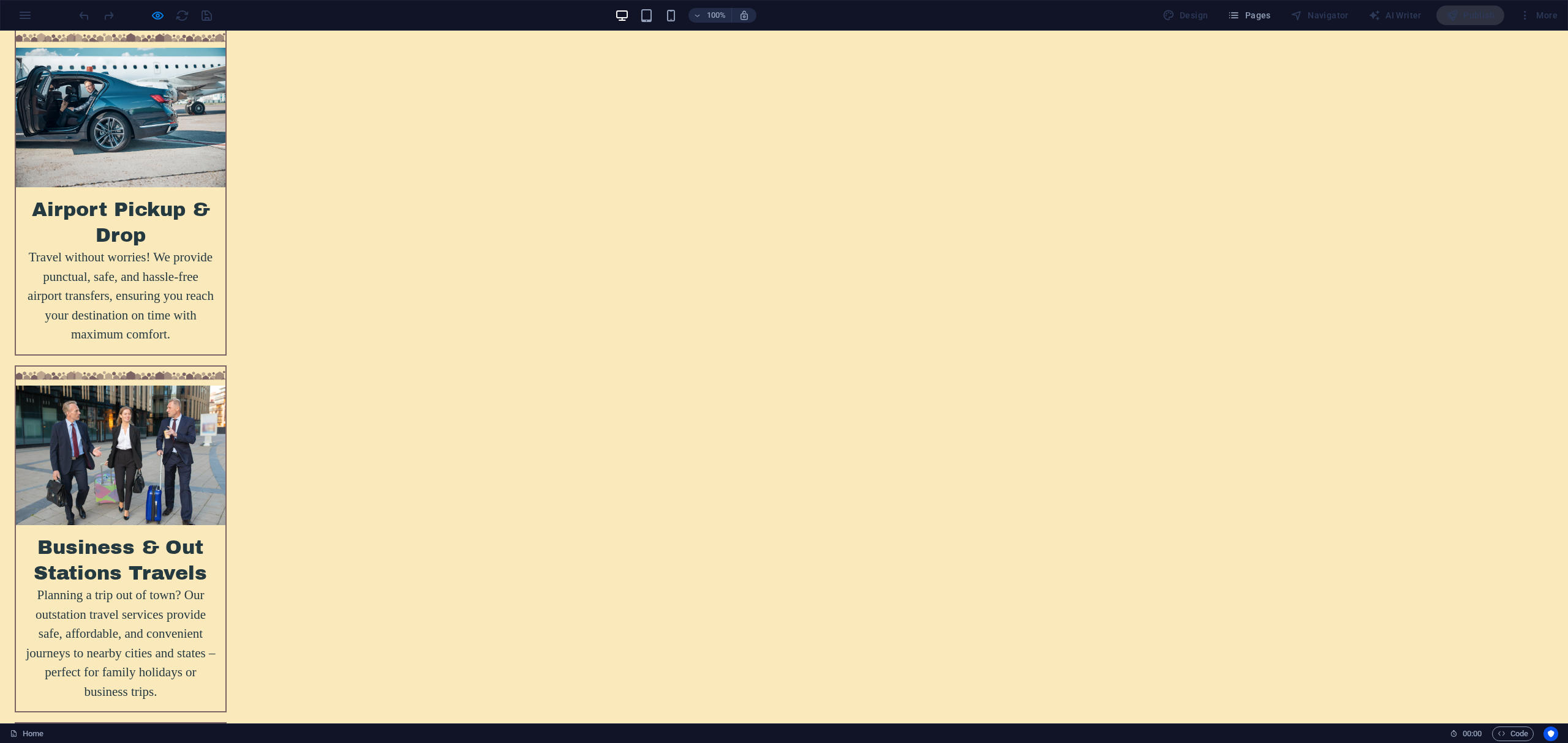
scroll to position [4454, 0]
